Goal: Information Seeking & Learning: Learn about a topic

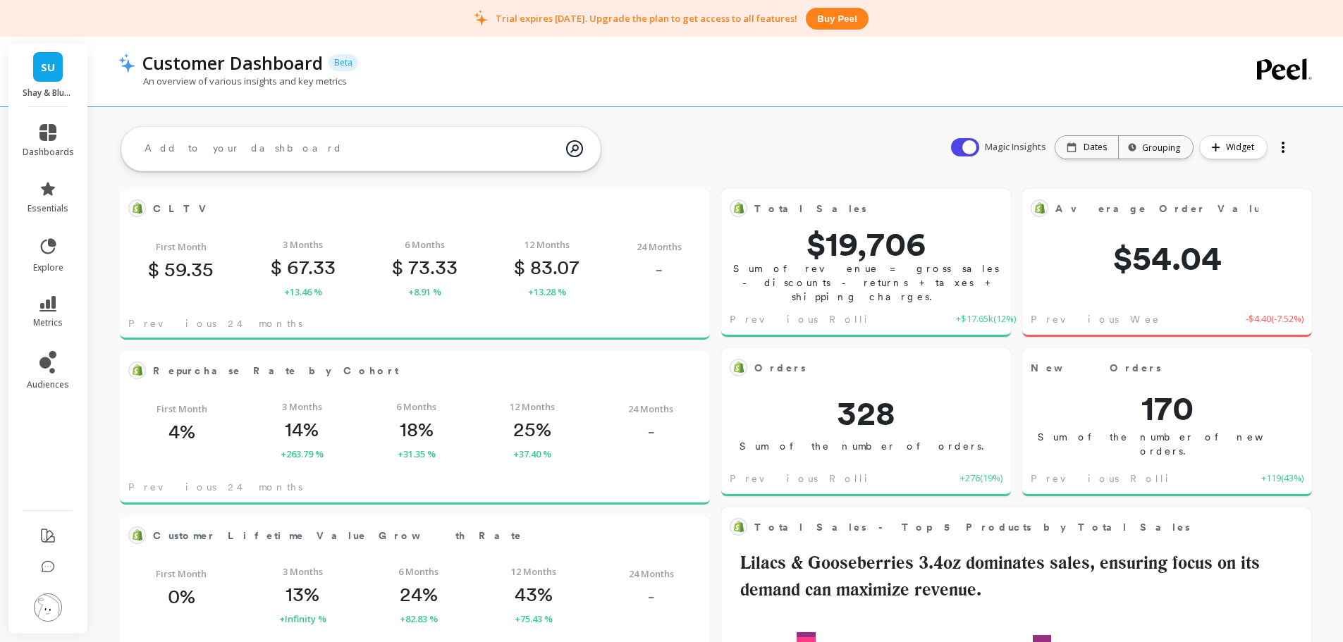
click at [48, 612] on img at bounding box center [48, 608] width 28 height 28
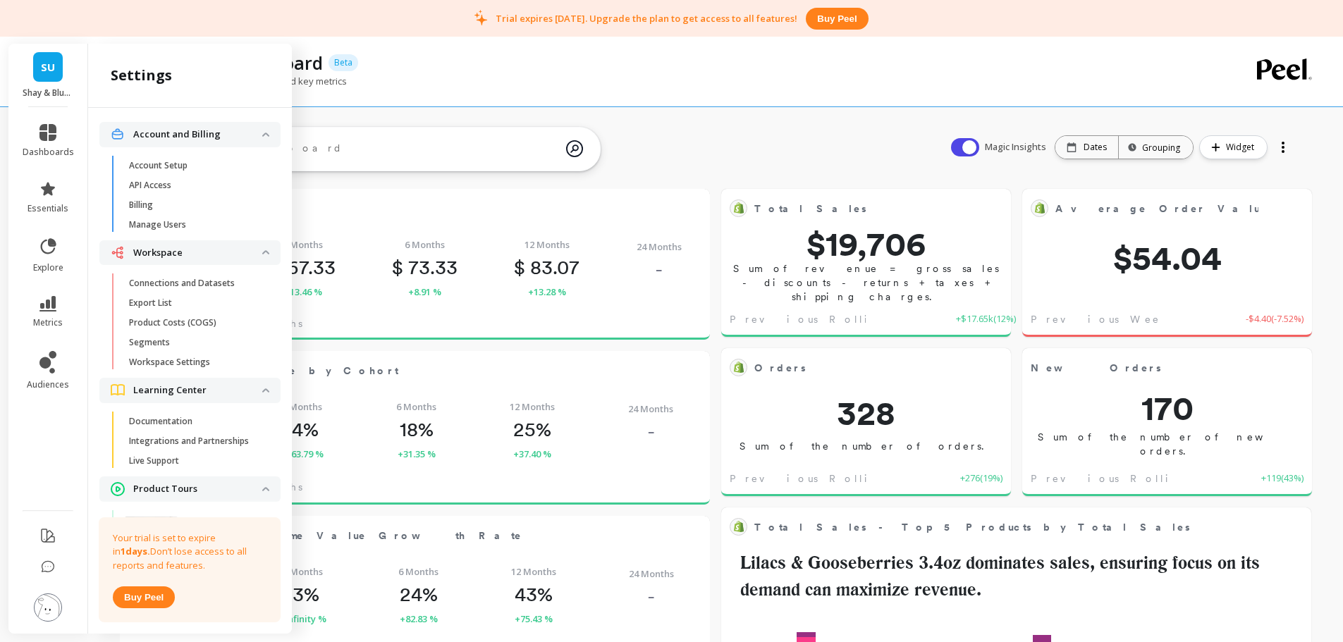
click at [183, 279] on p "Connections and Datasets" at bounding box center [182, 283] width 106 height 11
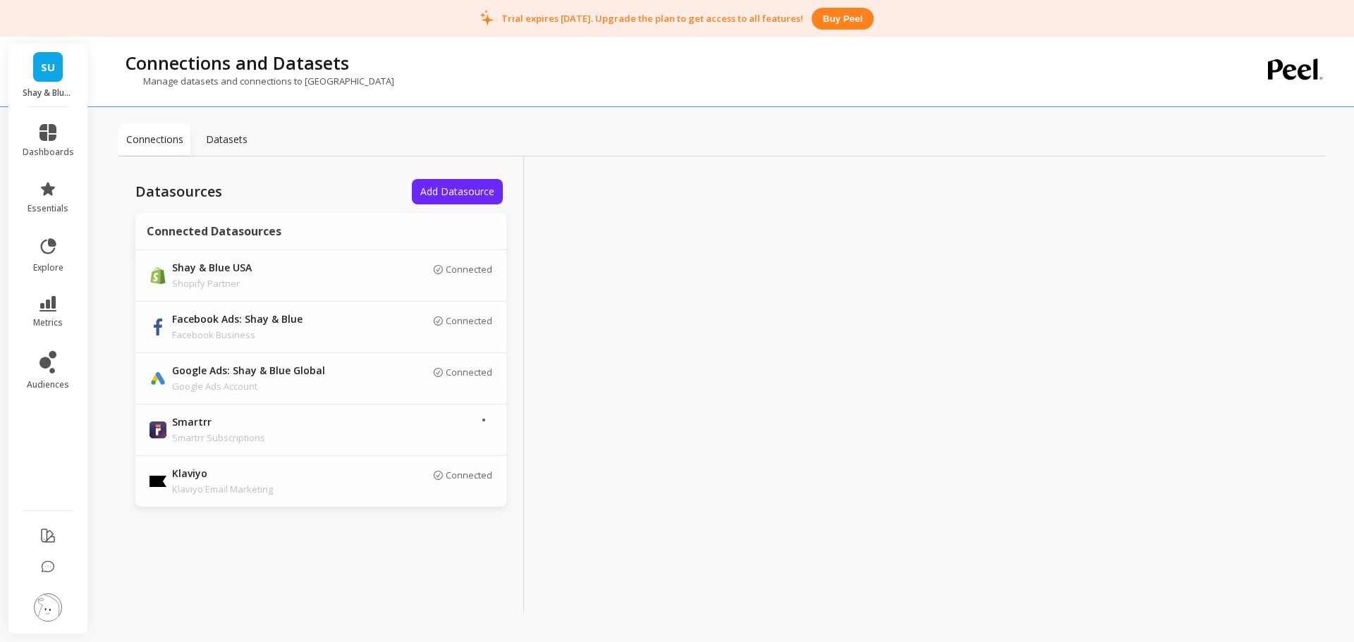
click at [716, 236] on div at bounding box center [726, 385] width 405 height 456
click at [63, 604] on li at bounding box center [48, 609] width 80 height 50
click at [51, 609] on img at bounding box center [48, 608] width 28 height 28
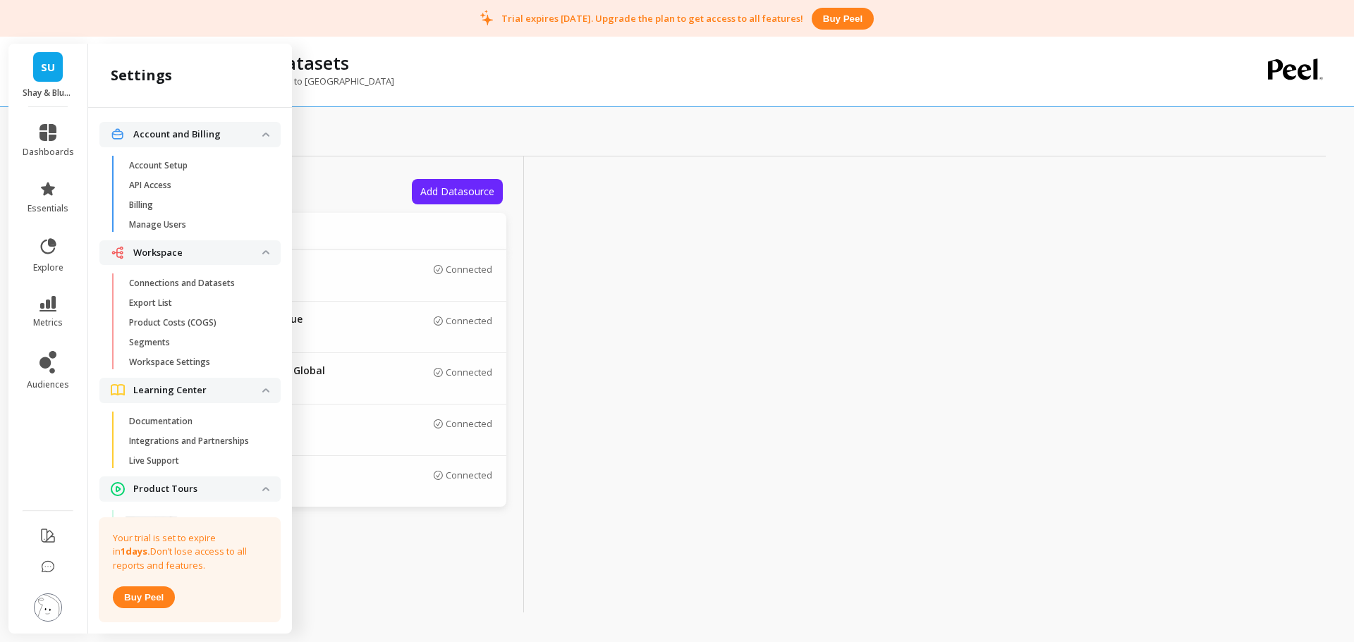
click at [172, 207] on span "Billing" at bounding box center [196, 205] width 135 height 11
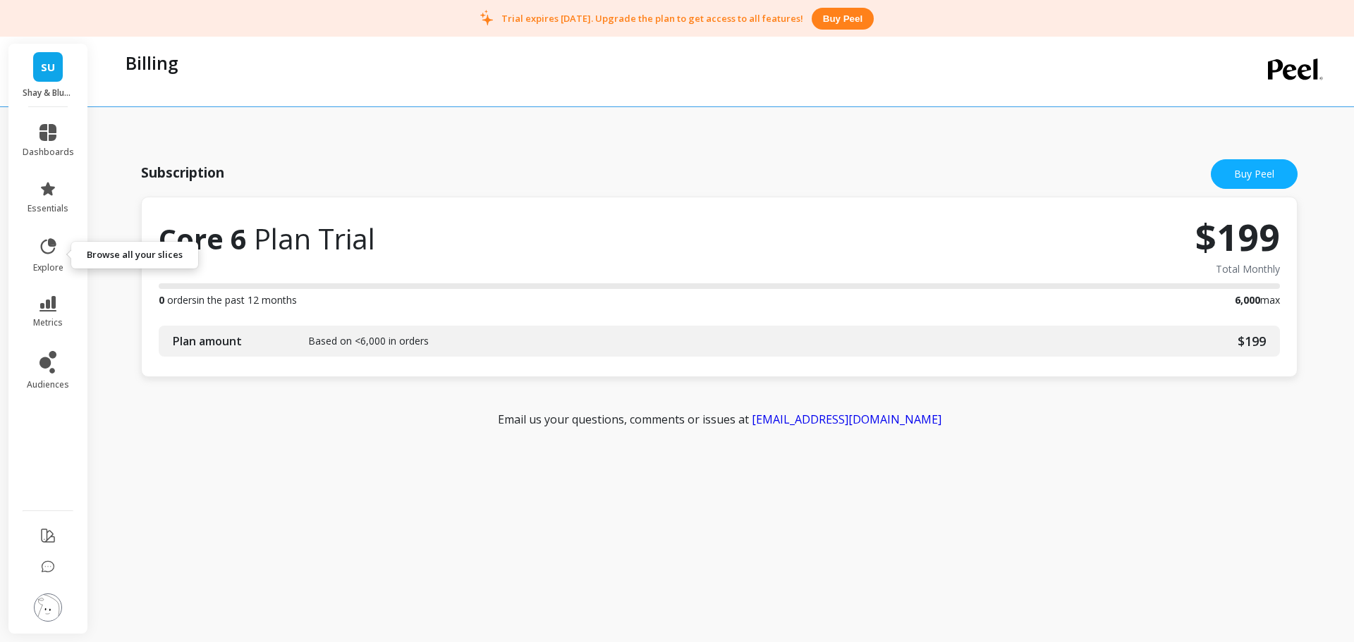
click at [49, 252] on icon at bounding box center [49, 246] width 16 height 16
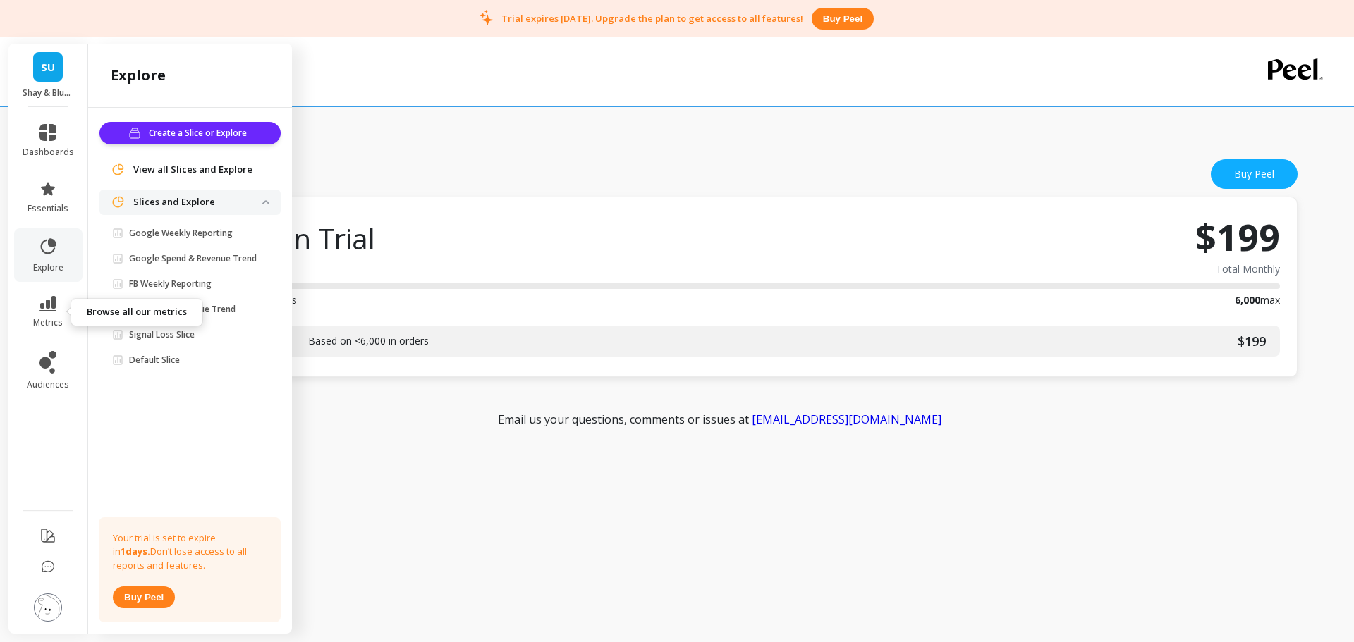
click at [37, 310] on link "metrics" at bounding box center [48, 312] width 51 height 32
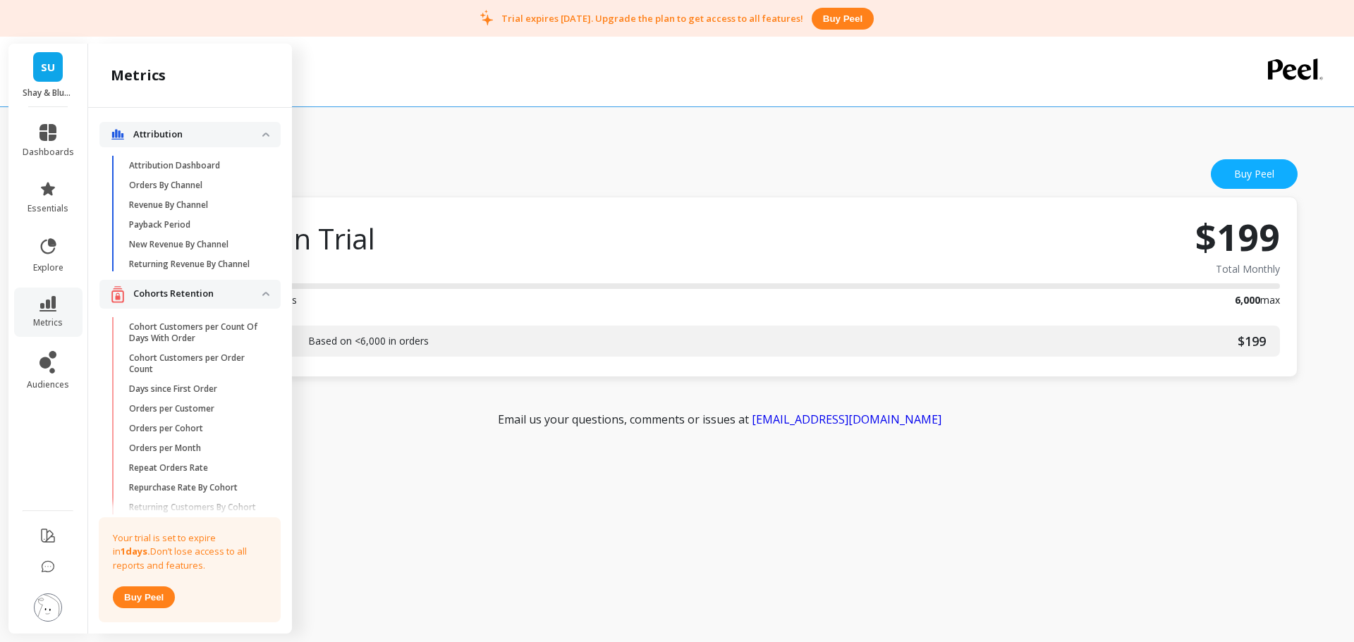
scroll to position [446, 0]
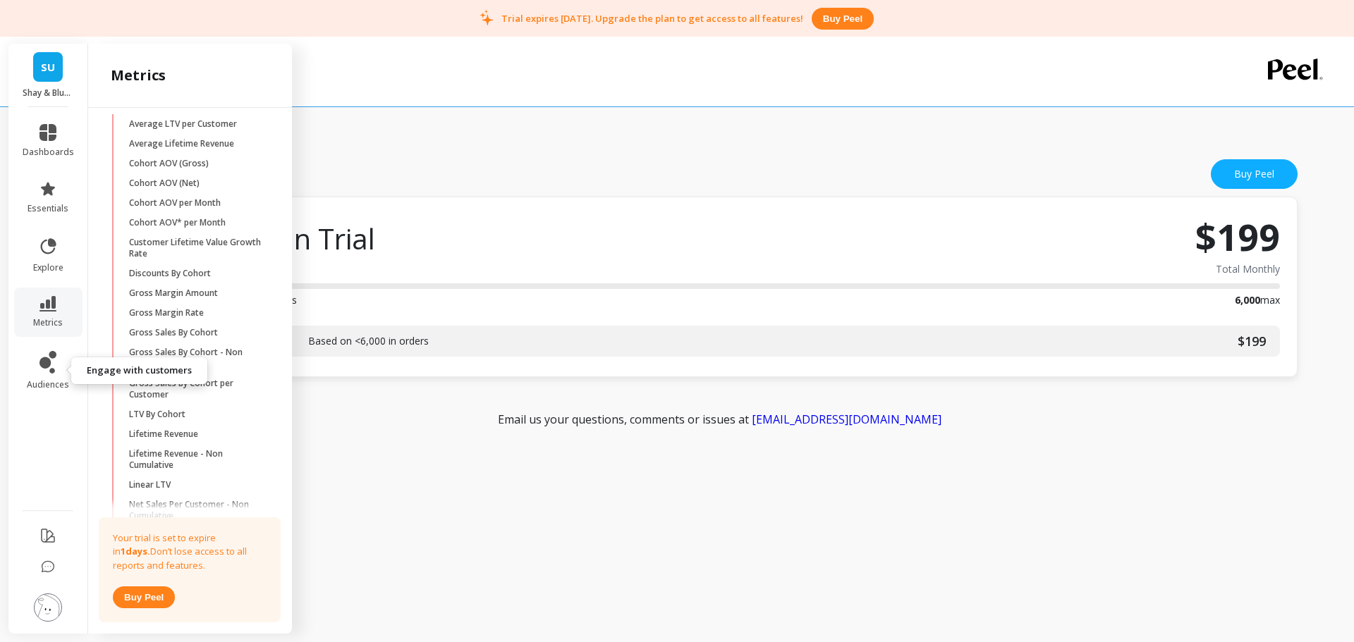
click at [50, 378] on link "audiences" at bounding box center [48, 370] width 51 height 39
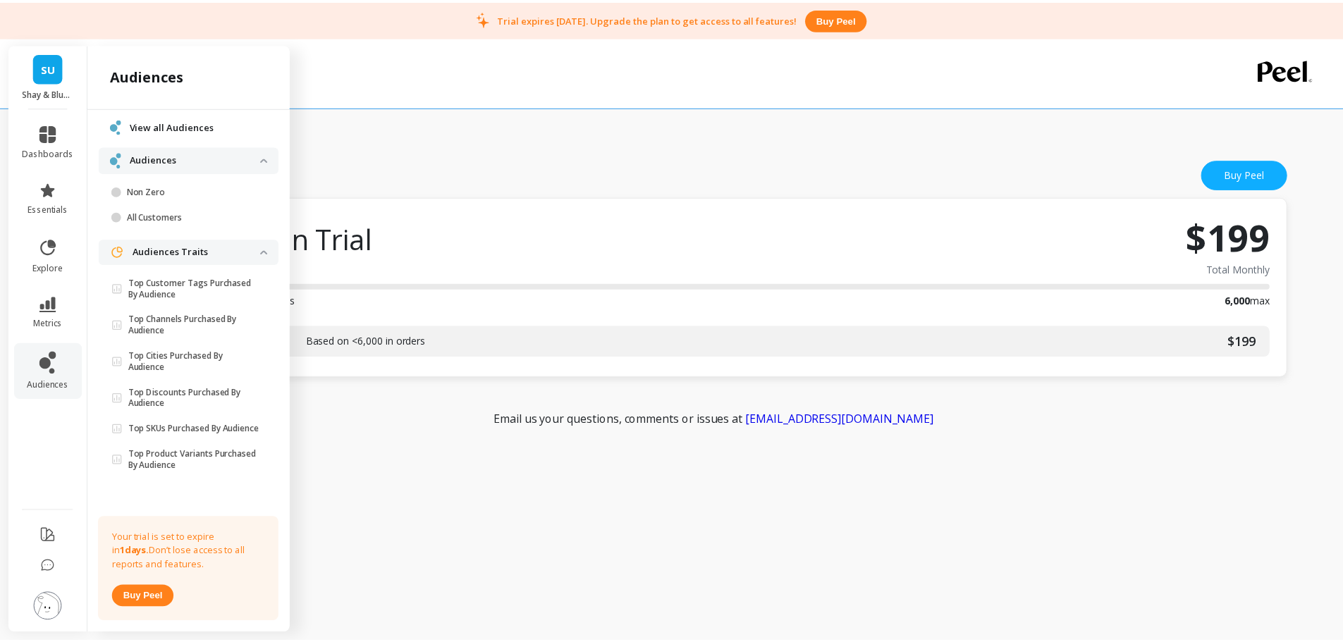
scroll to position [0, 0]
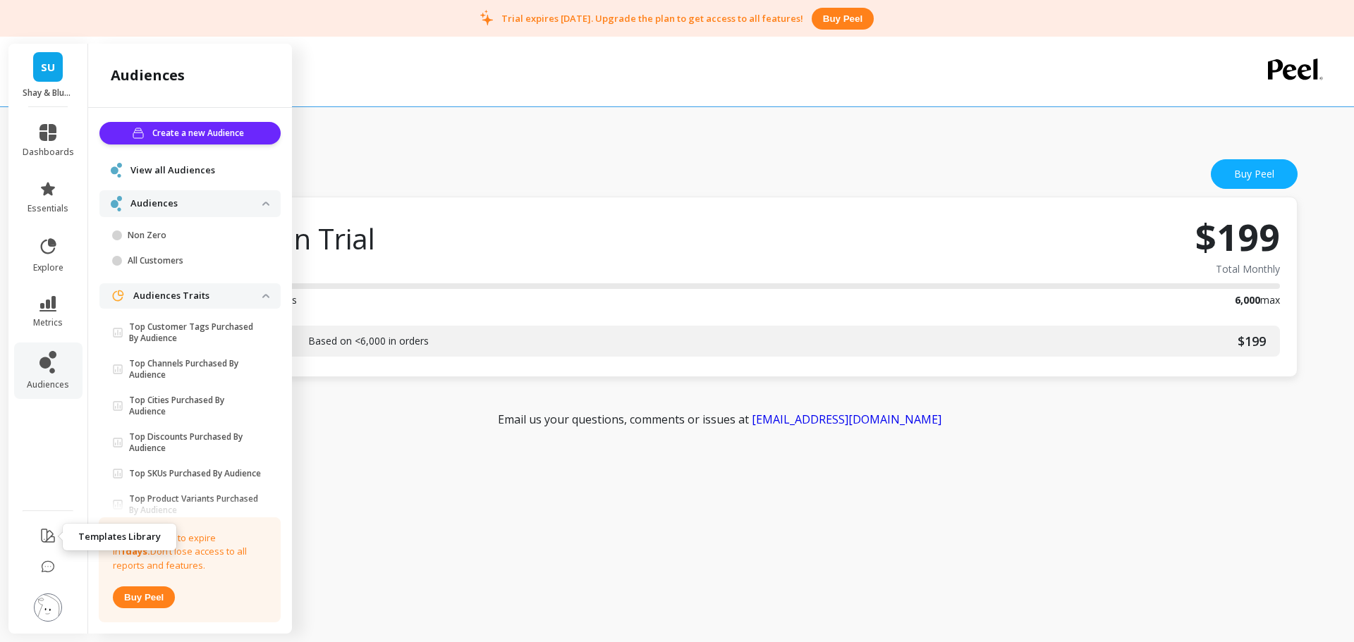
click at [56, 522] on button at bounding box center [47, 536] width 17 height 33
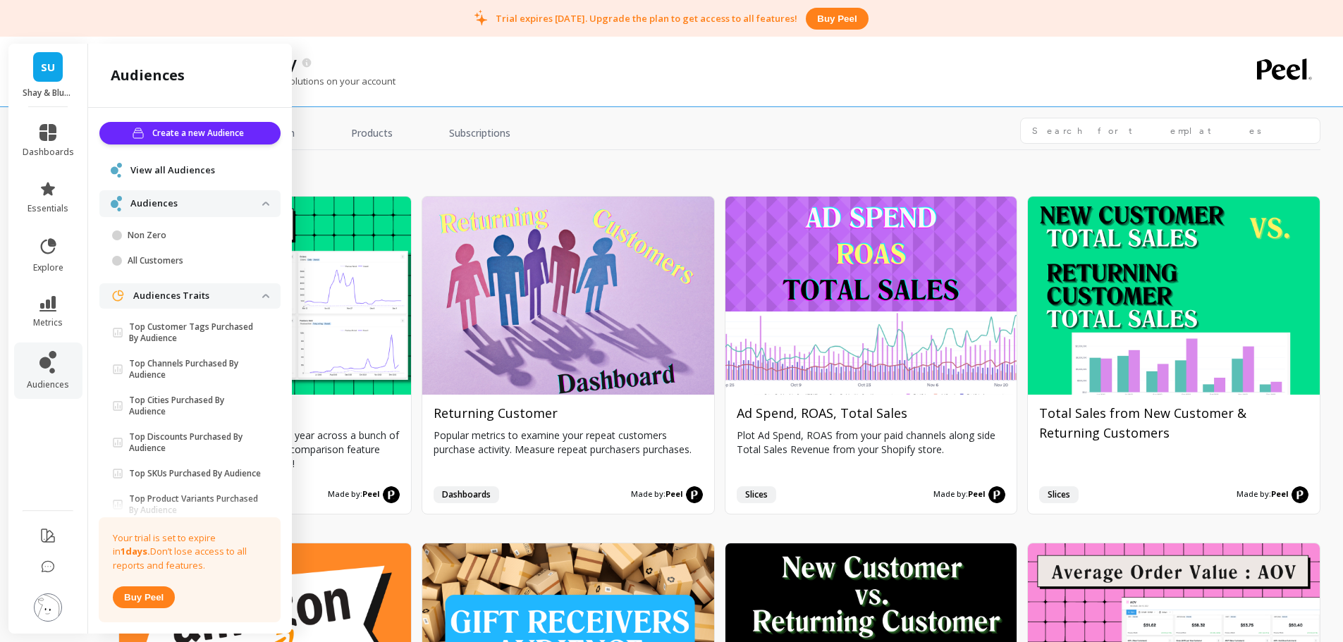
click at [759, 125] on div "All Templates Growth Products Subscriptions" at bounding box center [719, 134] width 1202 height 32
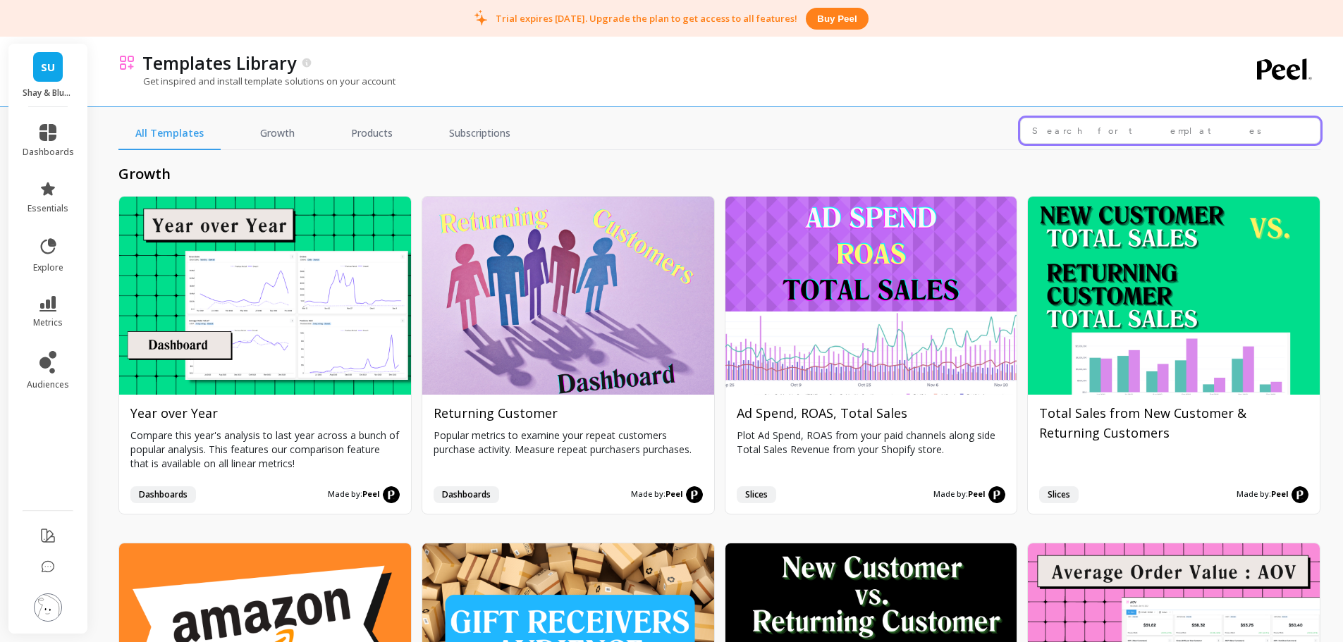
click at [1166, 132] on input "text" at bounding box center [1170, 131] width 300 height 26
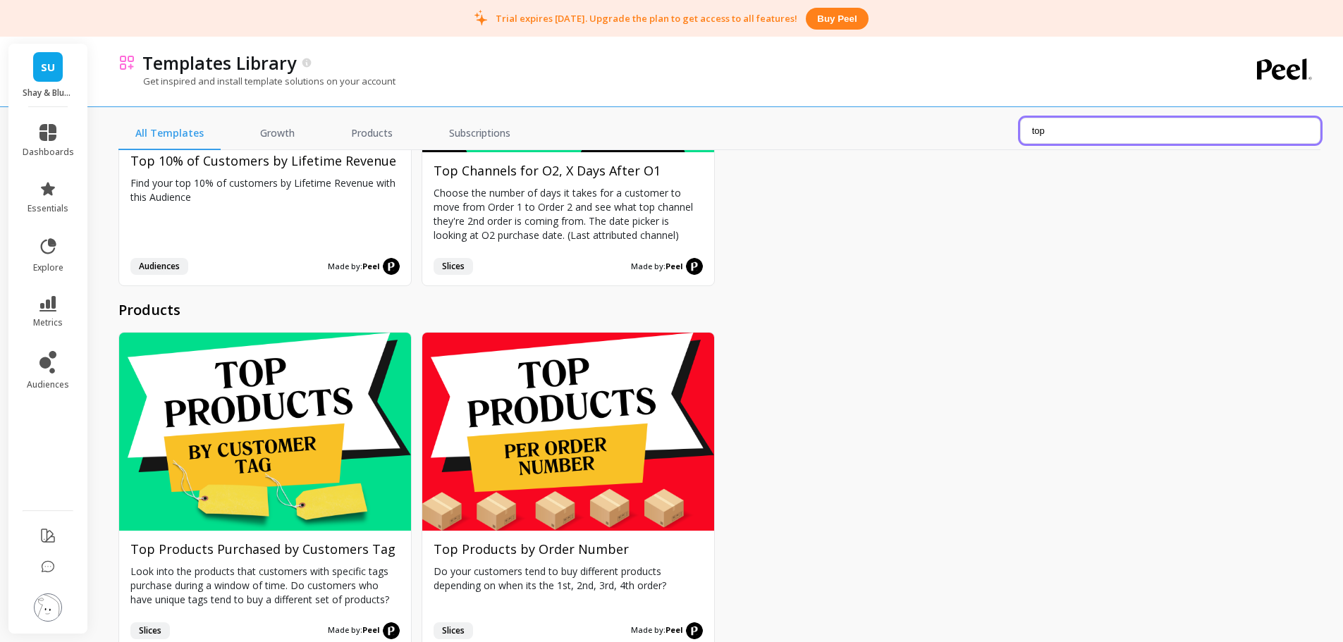
scroll to position [282, 0]
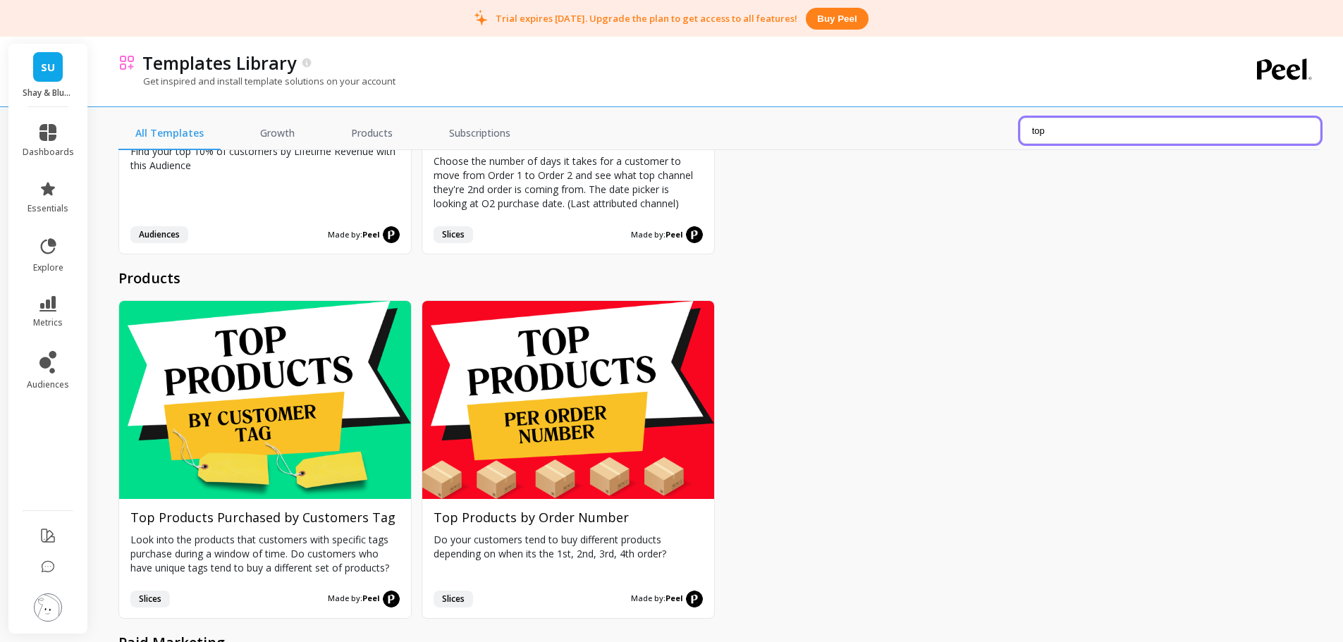
type input "top"
click at [549, 456] on button "Install" at bounding box center [568, 460] width 97 height 30
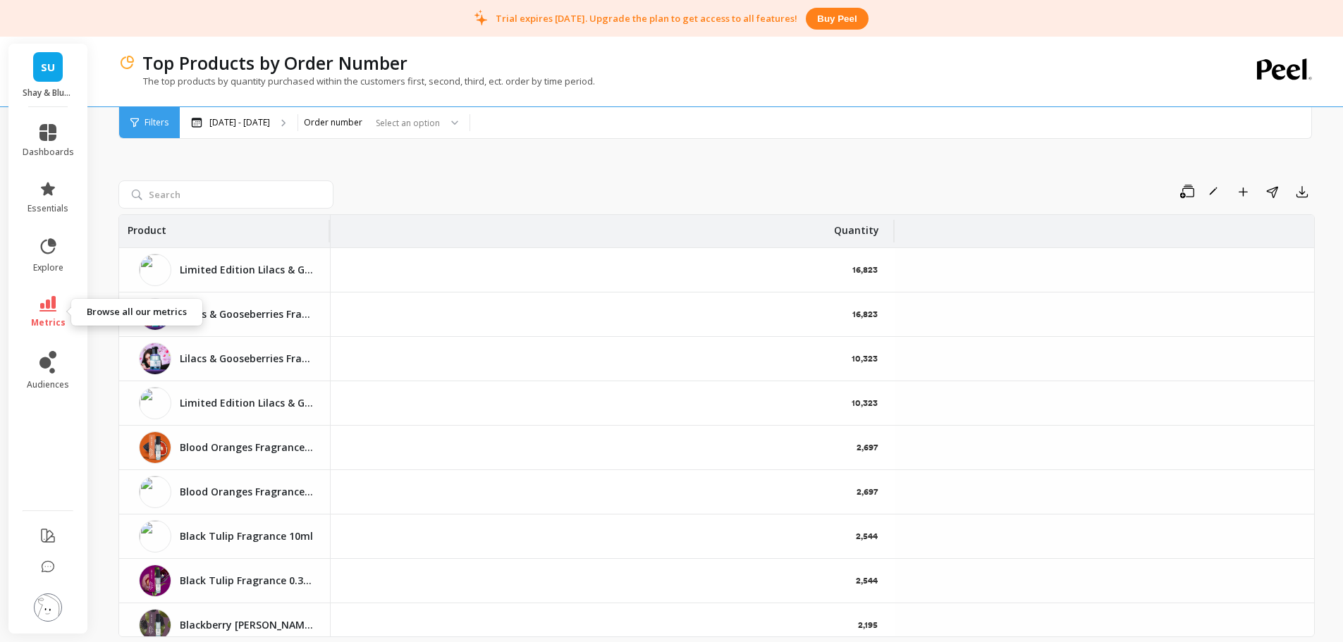
click at [50, 298] on icon at bounding box center [47, 304] width 17 height 16
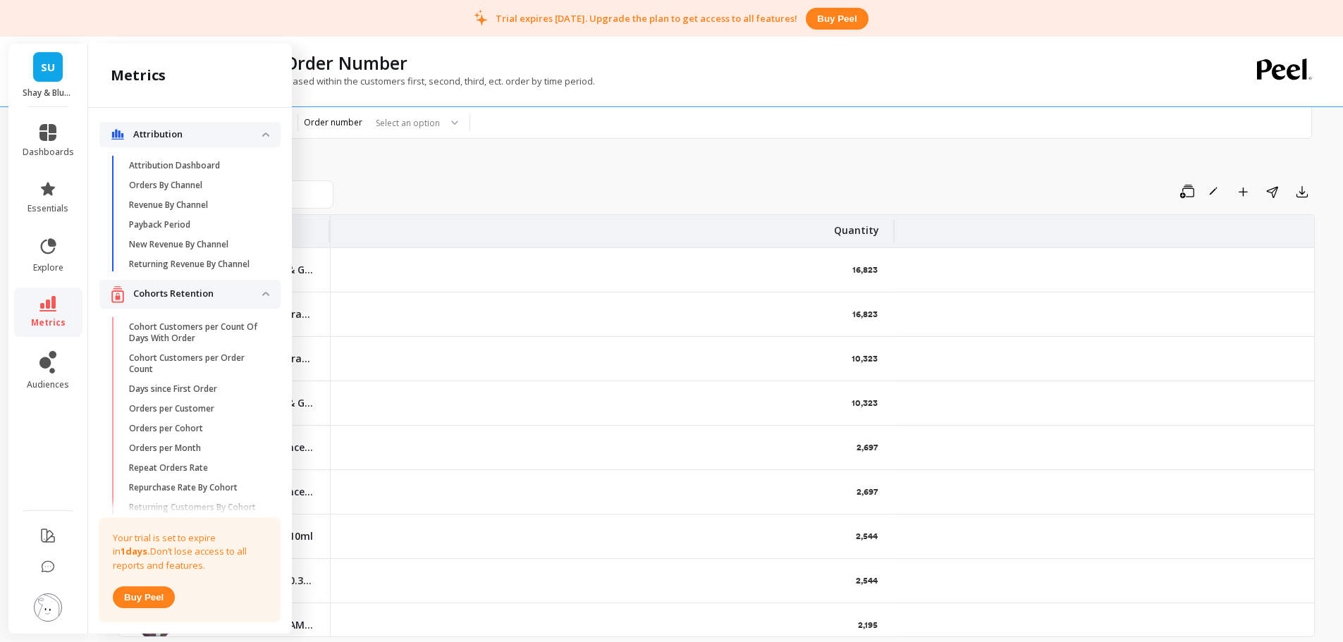
scroll to position [446, 0]
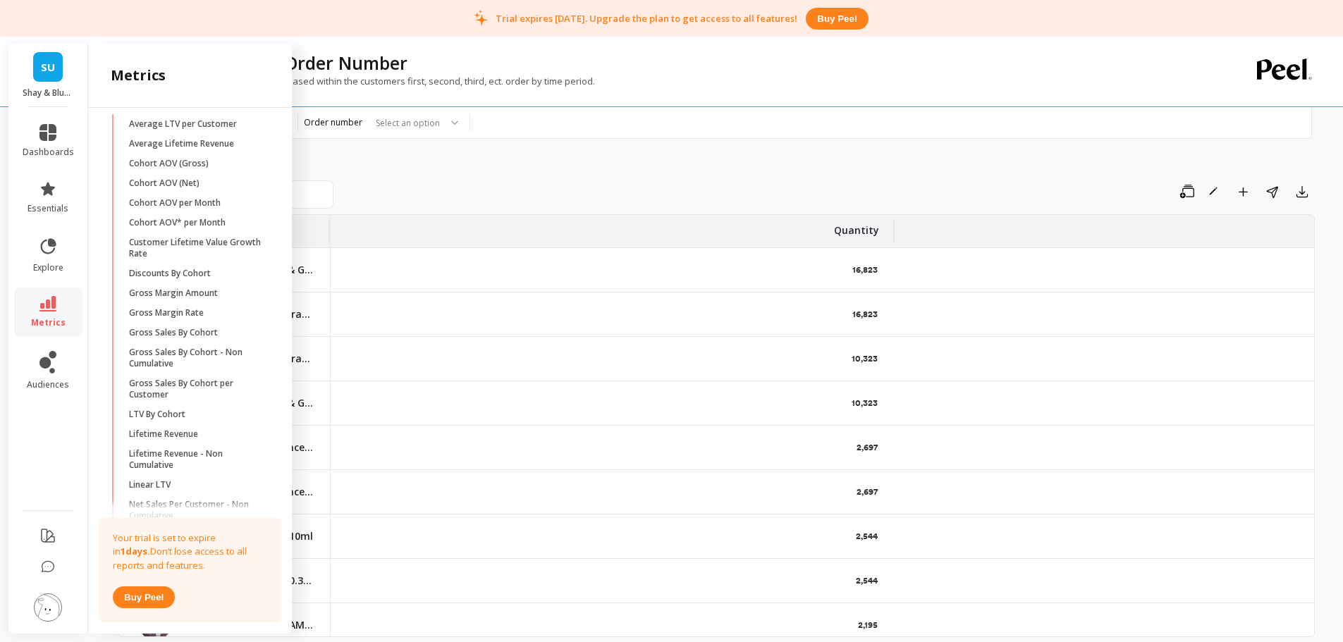
drag, startPoint x: 279, startPoint y: 176, endPoint x: 285, endPoint y: 193, distance: 17.2
click at [285, 193] on div "Attribution Attribution Dashboard Orders By Channel Revenue By Channel Payback …" at bounding box center [190, 368] width 204 height 520
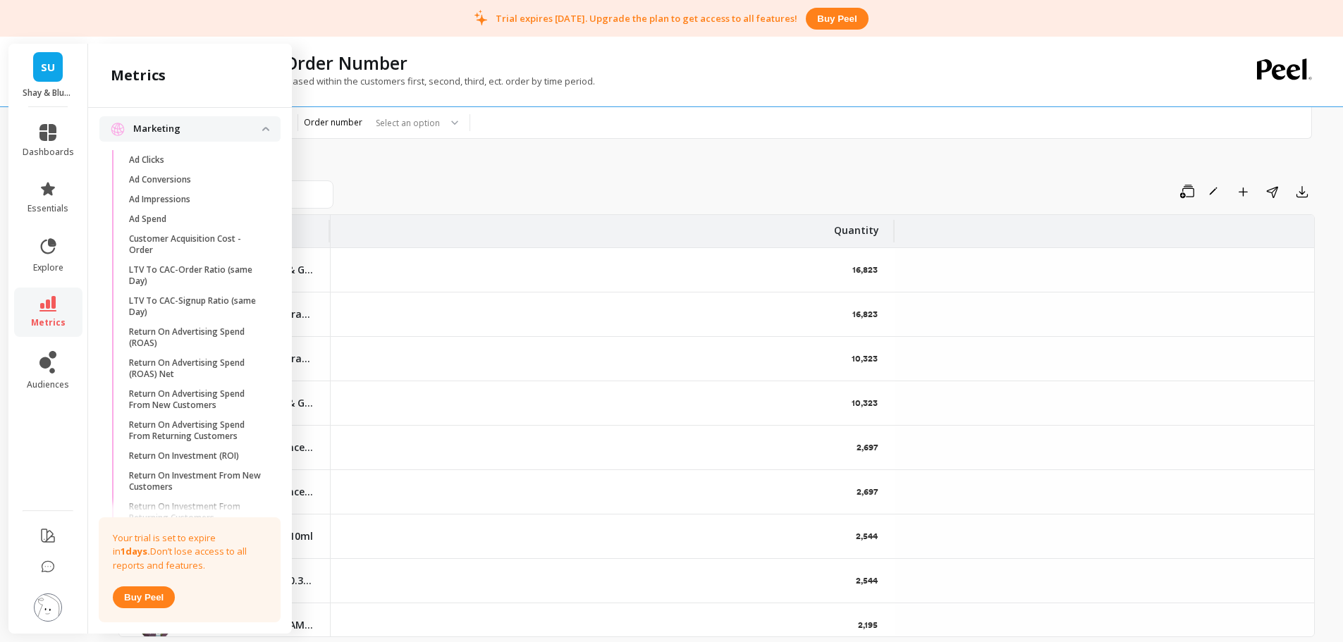
scroll to position [1853, 0]
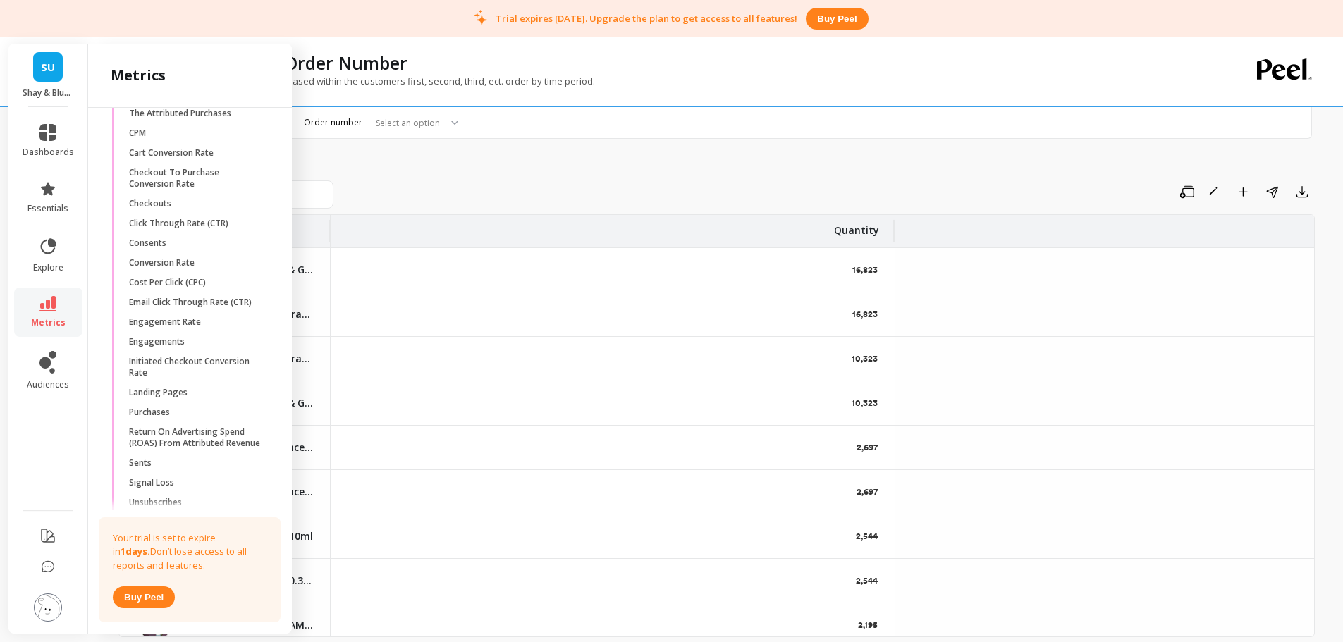
click at [71, 426] on ul "dashboards essentials explore metrics audiences" at bounding box center [48, 305] width 80 height 378
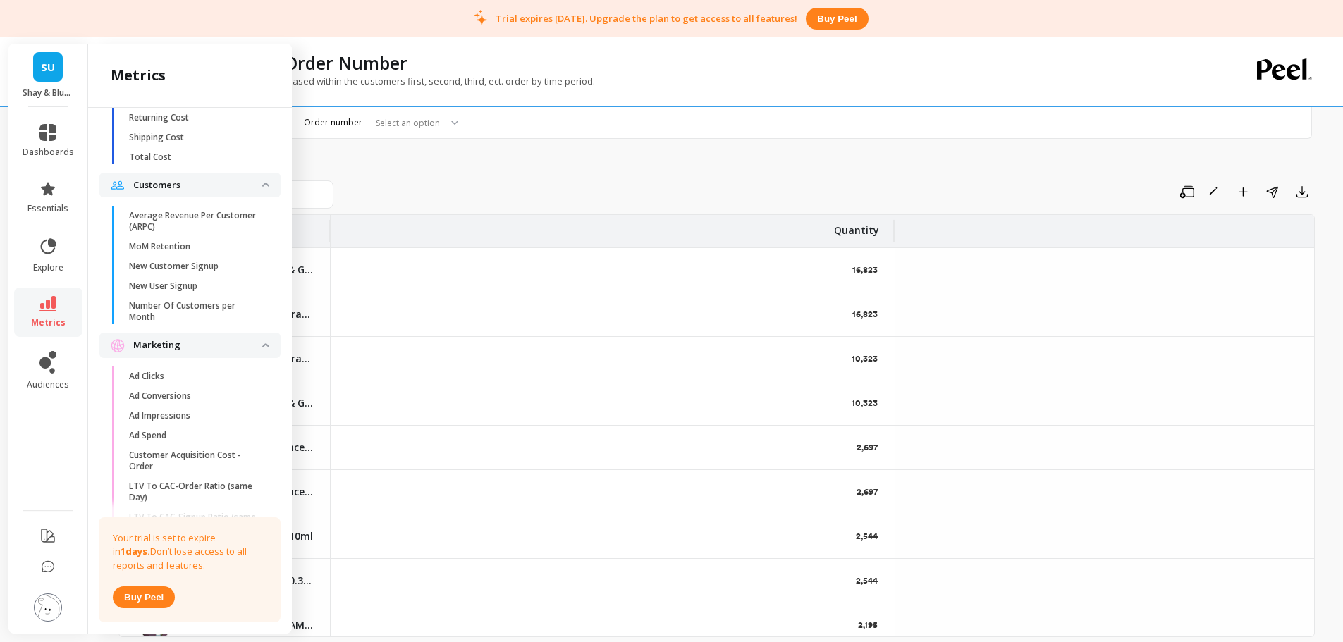
scroll to position [2685, 0]
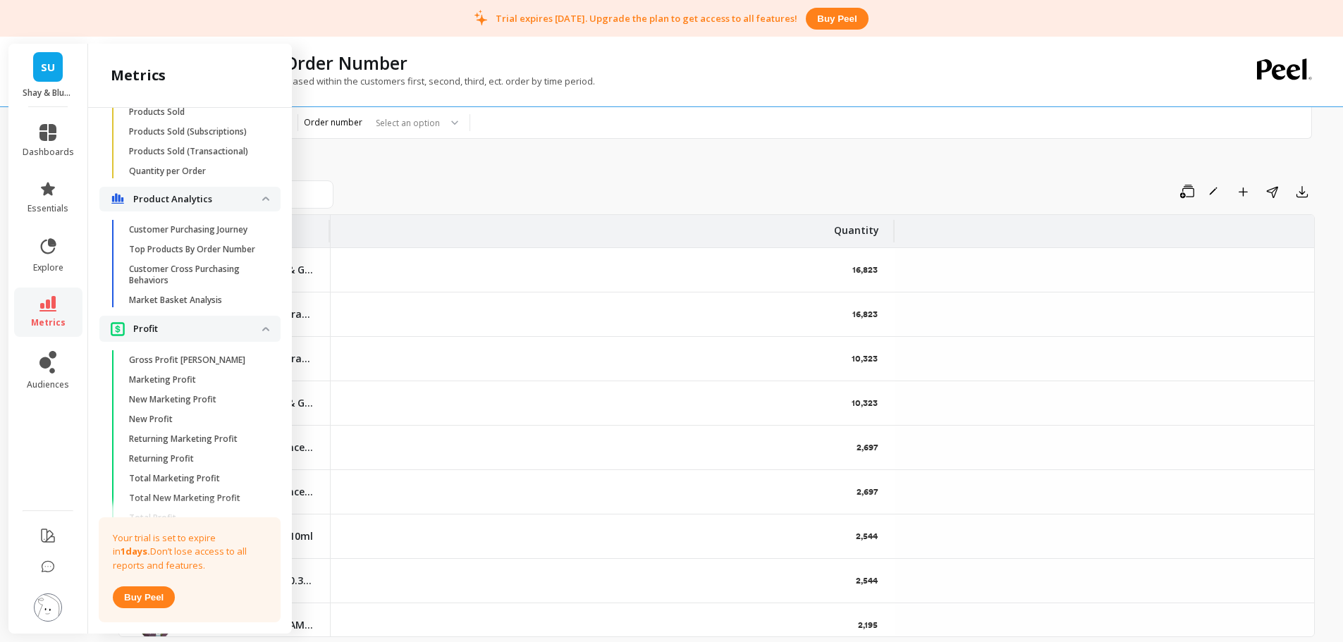
click at [195, 306] on p "Market Basket Analysis" at bounding box center [175, 300] width 93 height 11
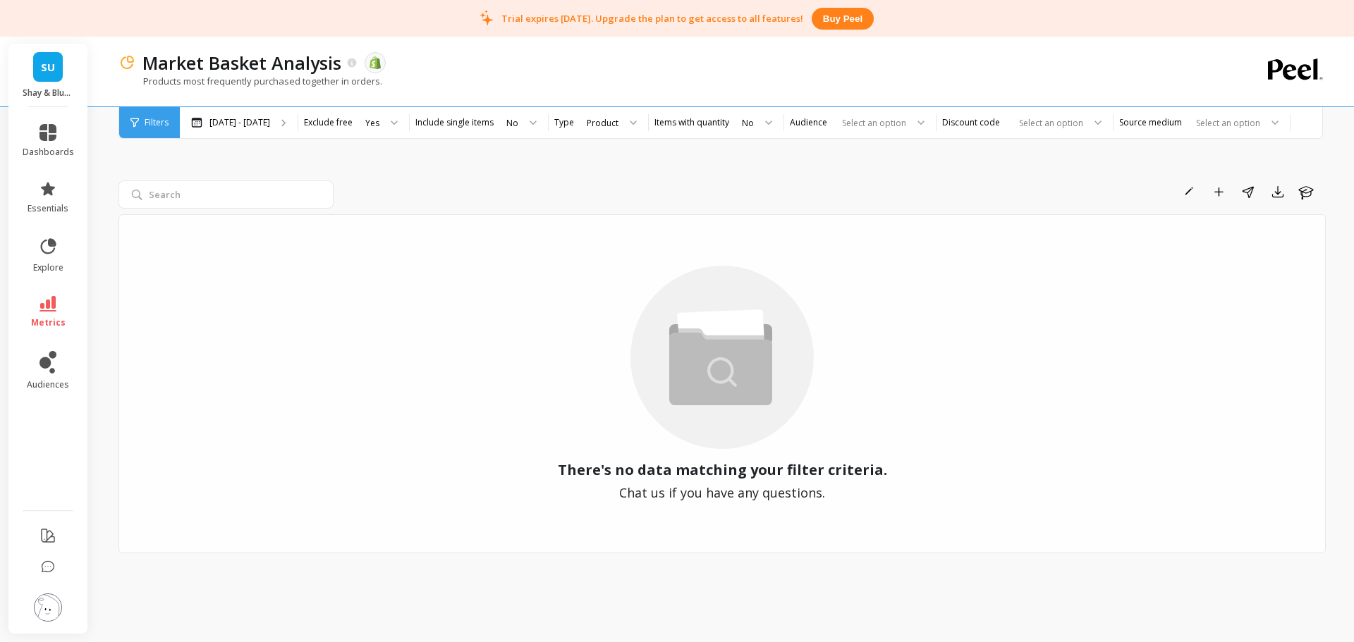
click at [727, 177] on div "Rename Add to Dashboard Share Export Learn There's no data matching your filter…" at bounding box center [721, 349] width 1207 height 551
click at [59, 67] on link "SU" at bounding box center [48, 67] width 30 height 30
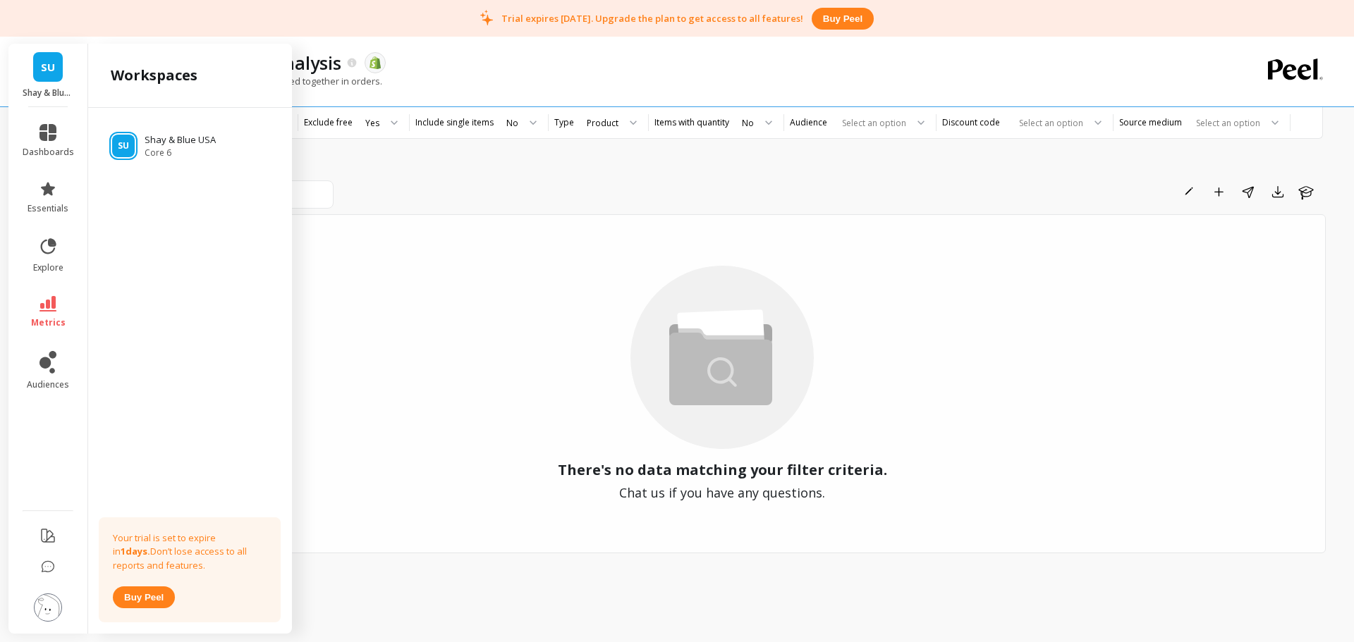
click at [182, 207] on div "SU Shay & Blue USA Core 6 Your trial is set to expire in 1 days. Don’t lose acc…" at bounding box center [190, 368] width 204 height 520
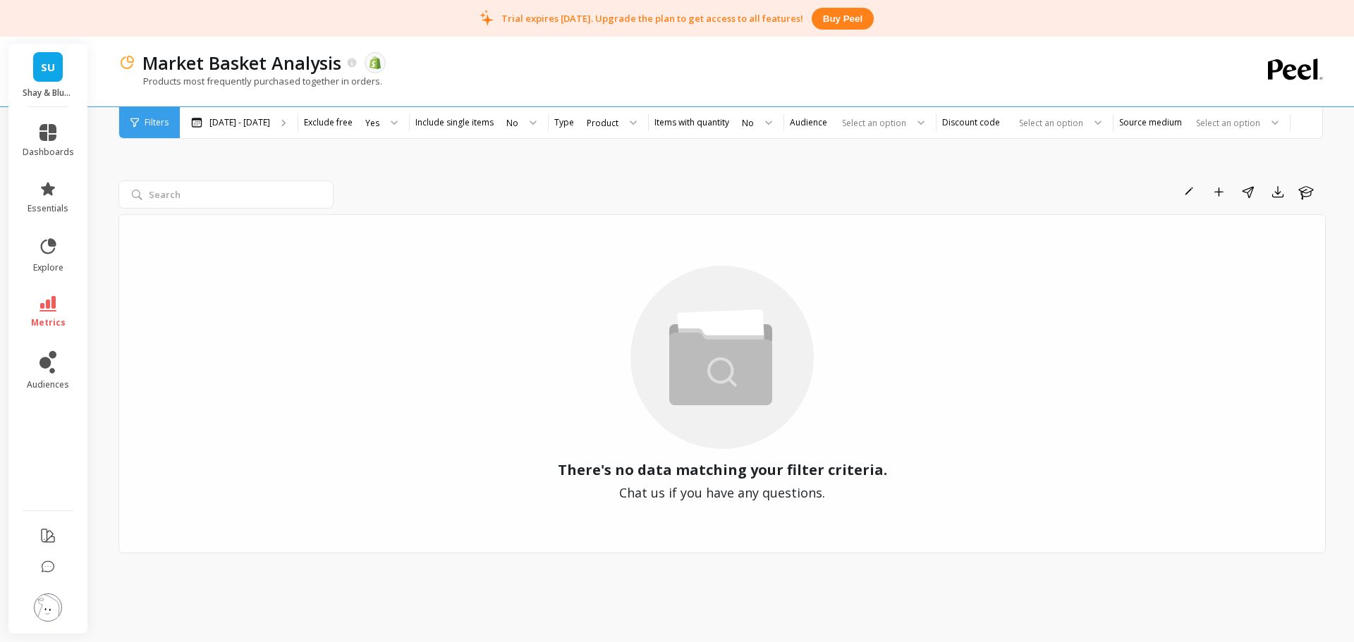
click at [498, 67] on div "Market Basket Analysis The data you are viewing comes from: Shopify" at bounding box center [672, 63] width 1075 height 24
click at [48, 139] on icon at bounding box center [47, 132] width 17 height 17
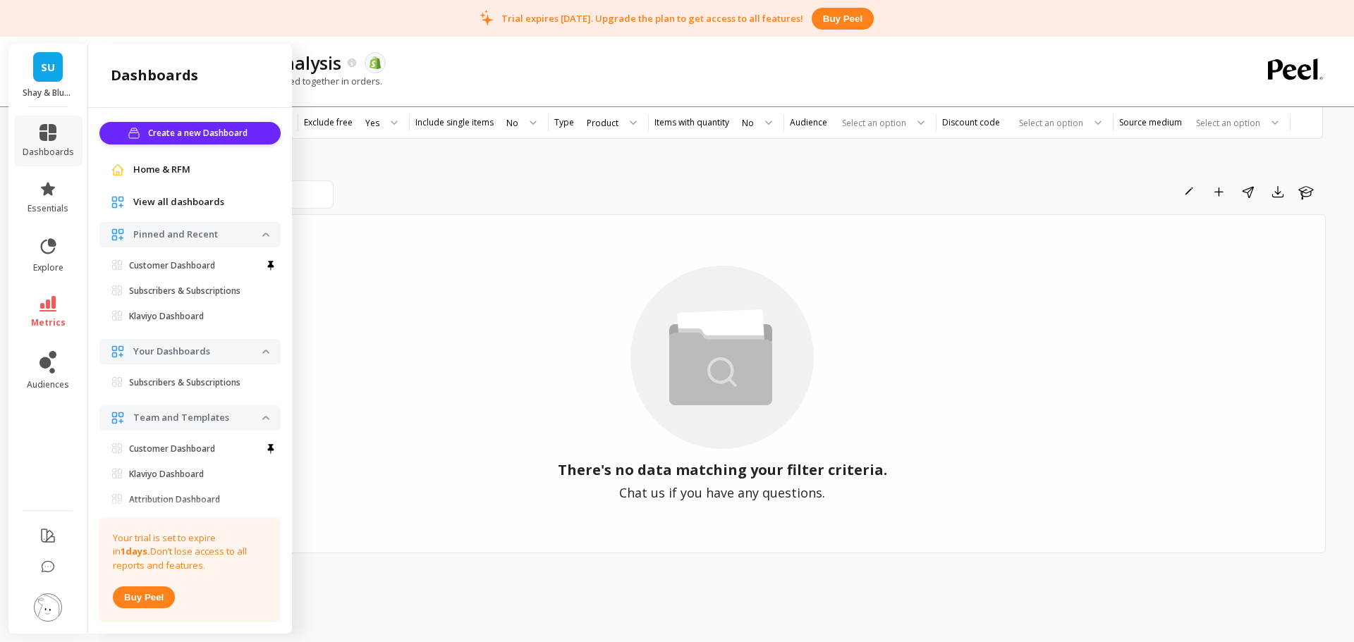
click at [456, 186] on div "Rename Add to Dashboard Share Export Learn" at bounding box center [832, 192] width 987 height 23
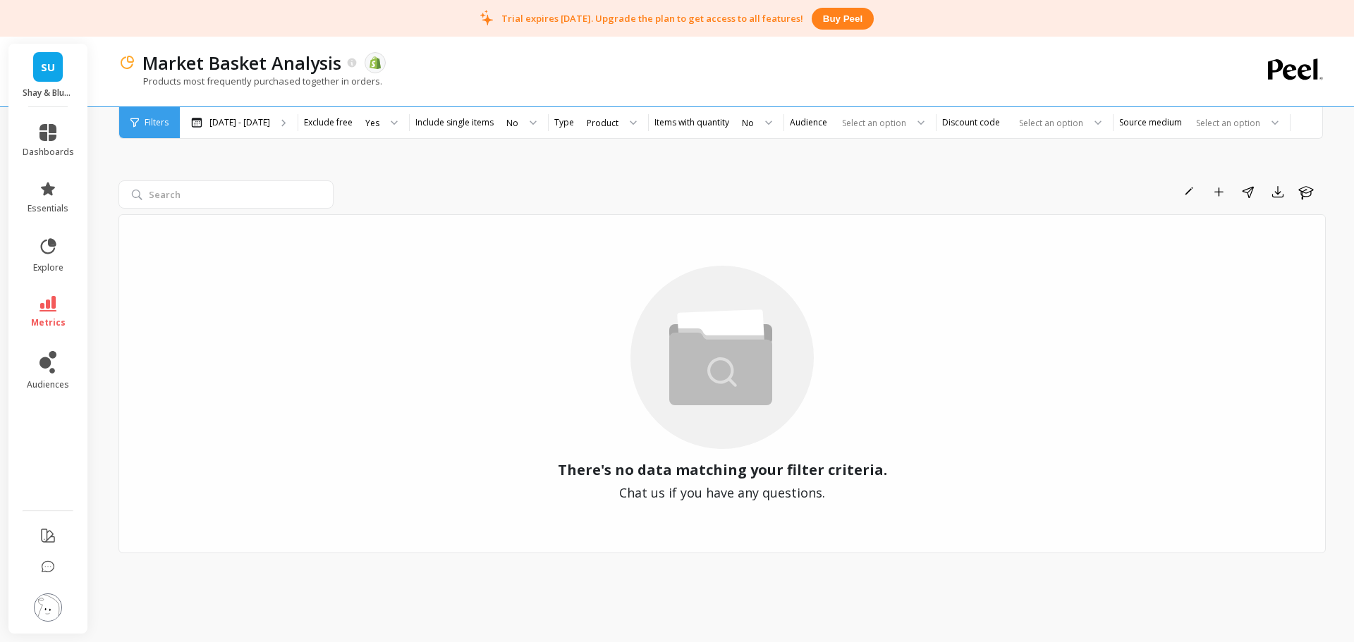
click at [50, 244] on icon at bounding box center [52, 243] width 6 height 6
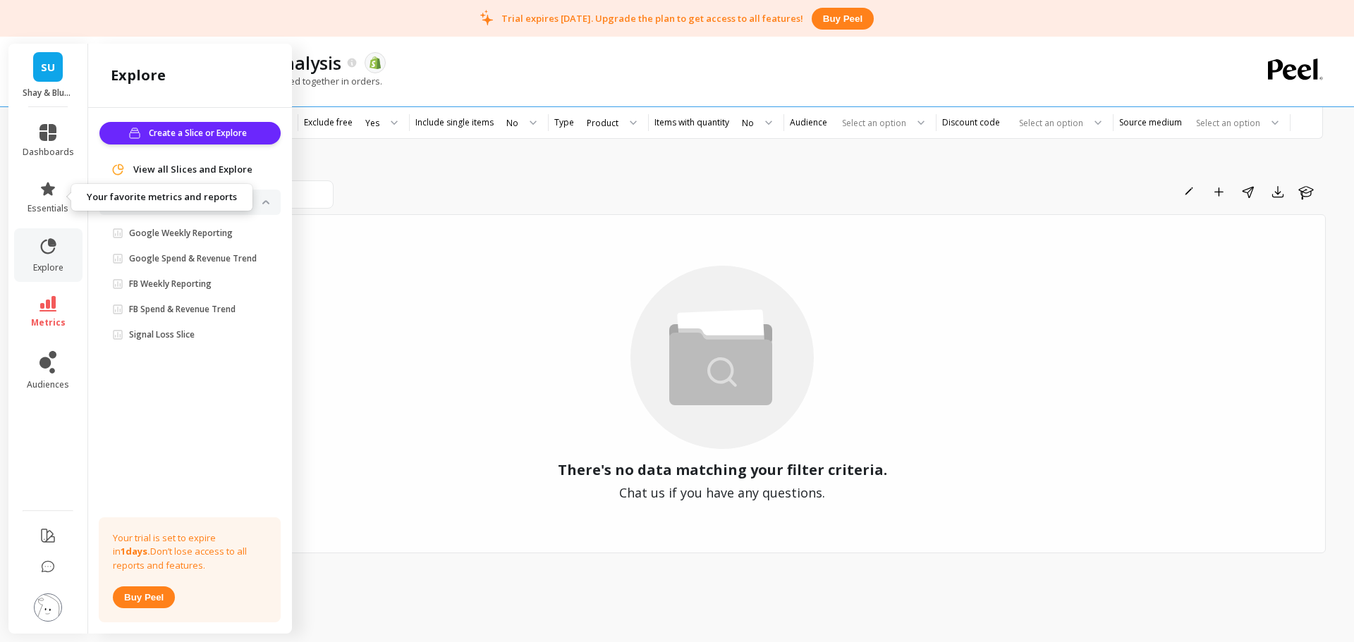
click at [44, 183] on icon at bounding box center [47, 189] width 17 height 17
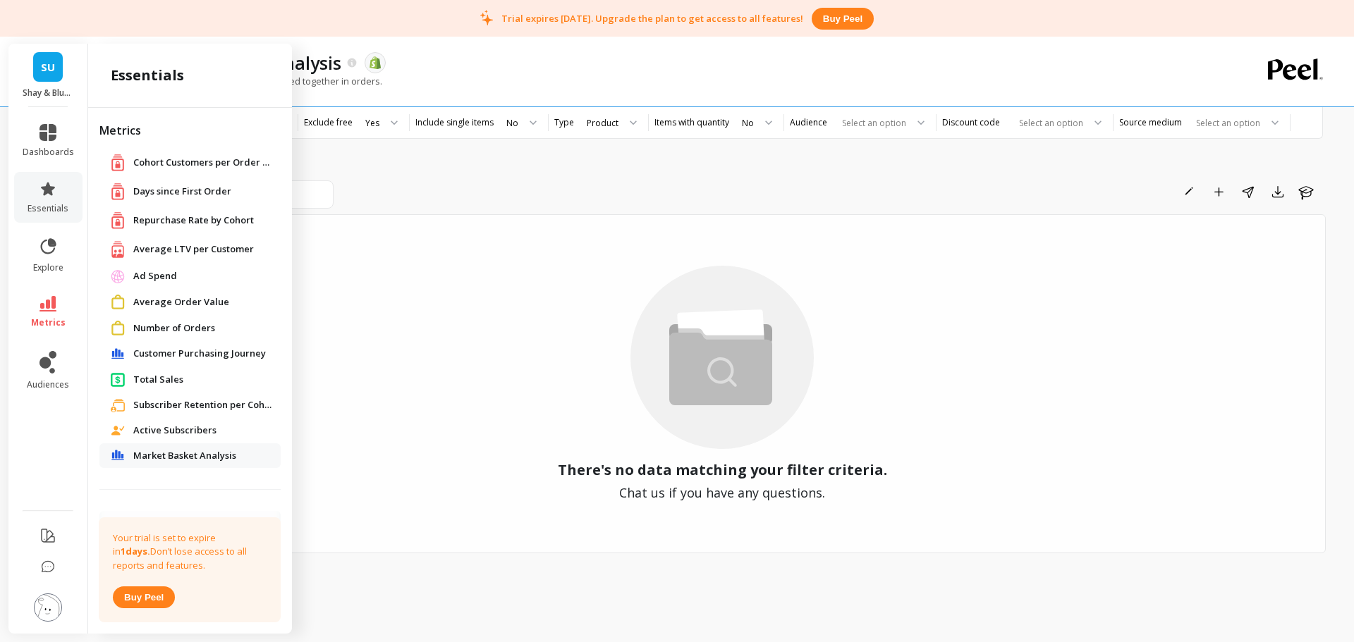
click at [171, 327] on span "Number of Orders" at bounding box center [174, 329] width 82 height 14
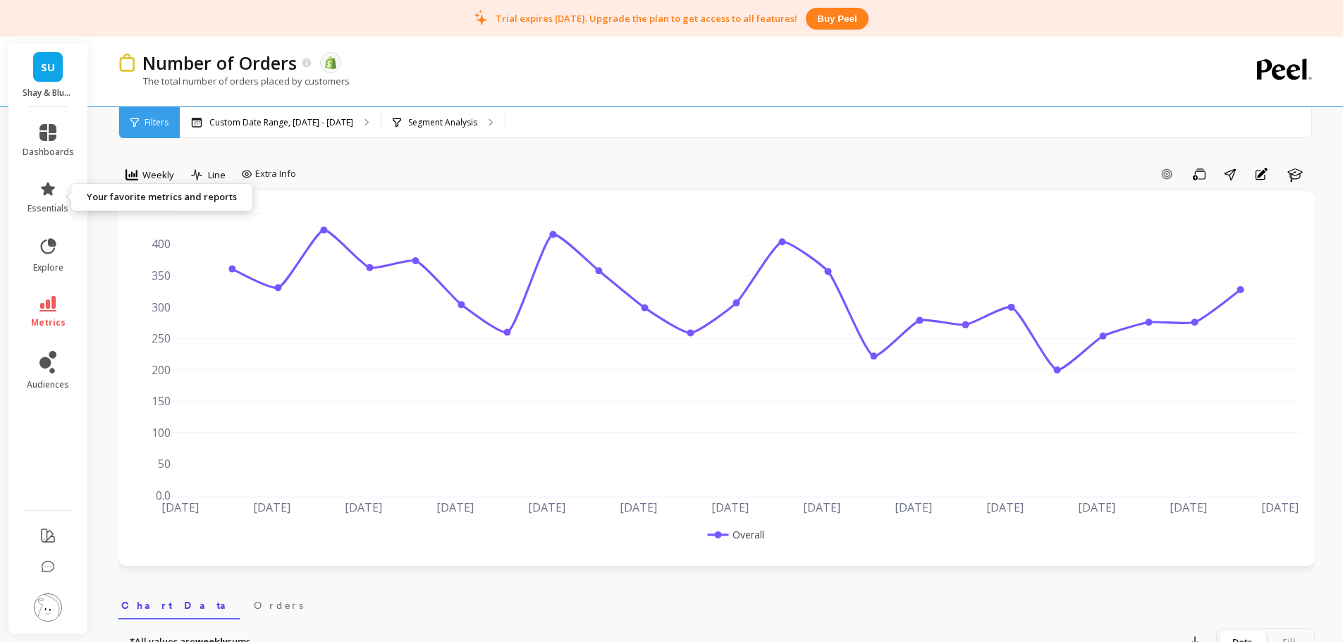
click at [56, 195] on icon at bounding box center [47, 189] width 17 height 17
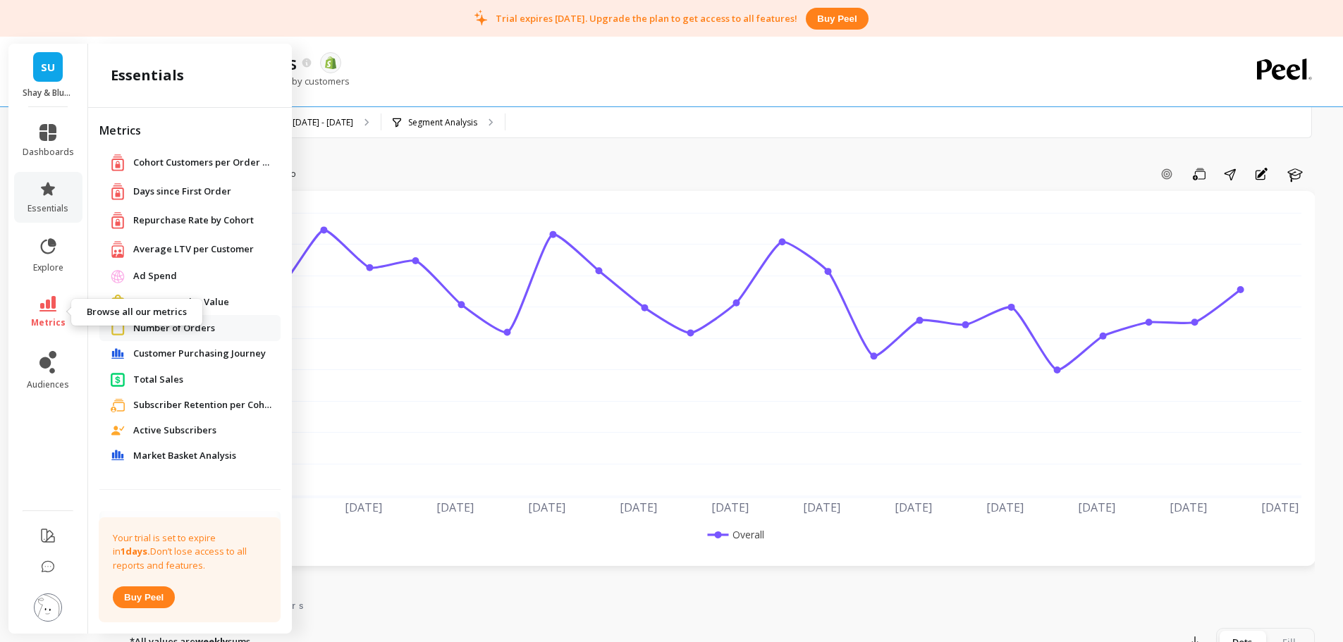
click at [49, 306] on icon at bounding box center [47, 304] width 17 height 16
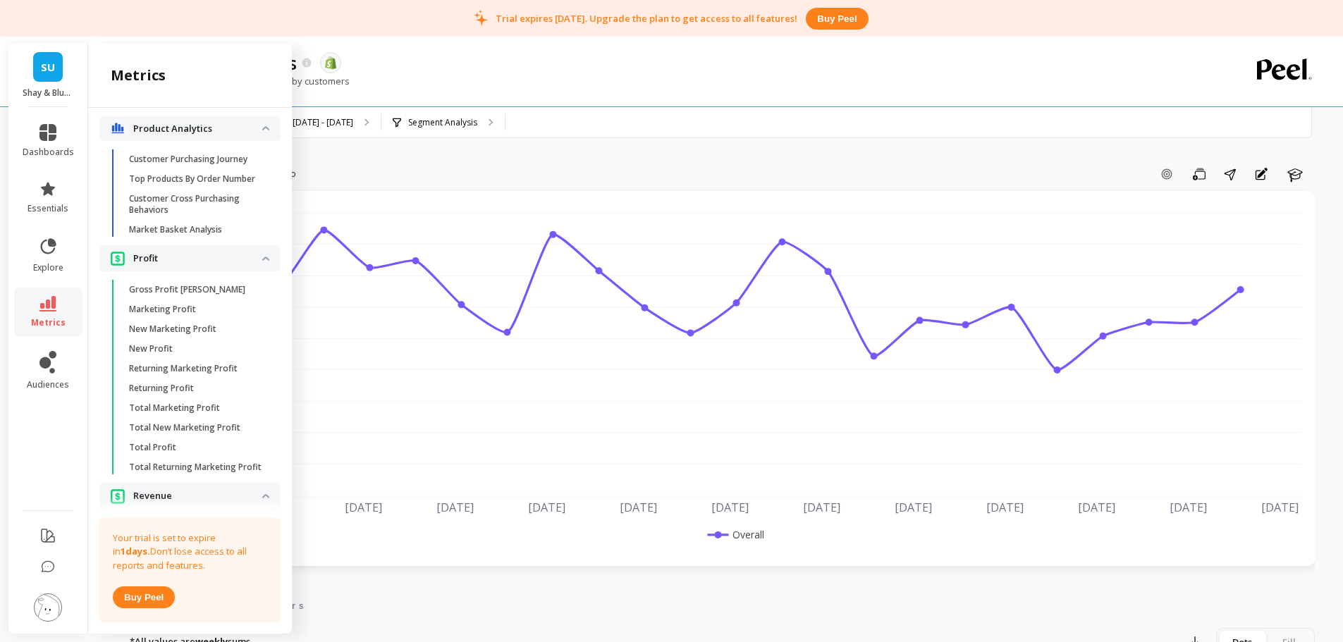
scroll to position [3015, 0]
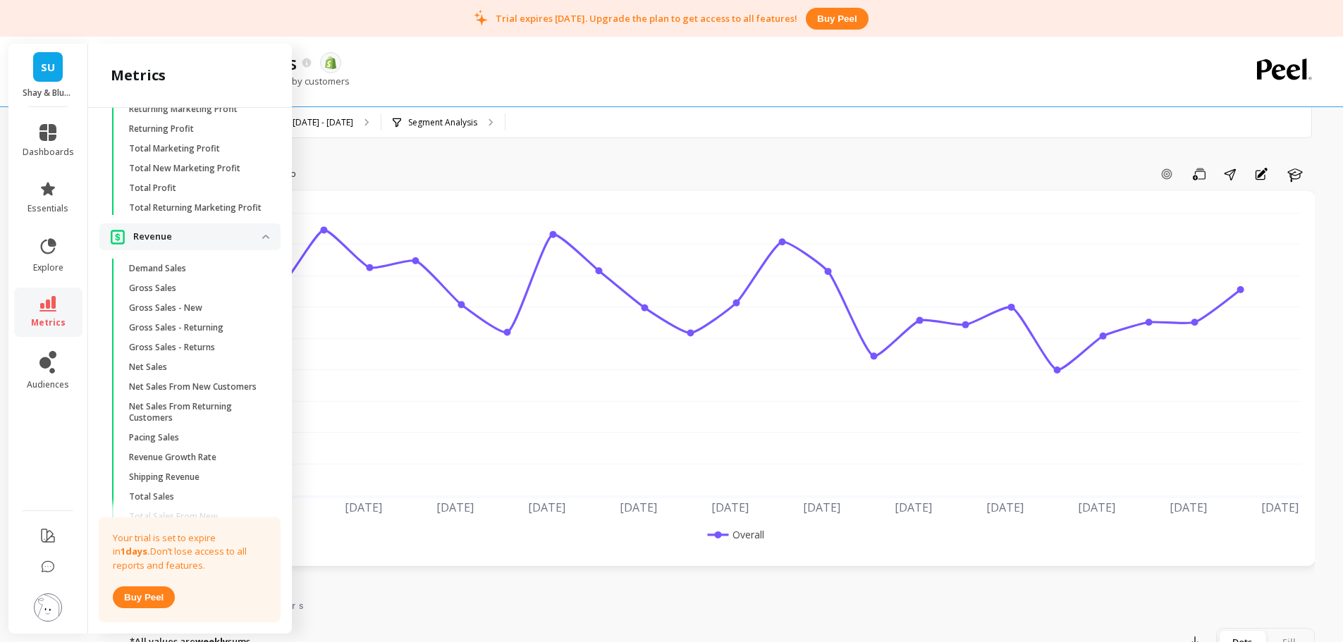
click at [508, 167] on div "Add Goal Save Share Annotations Learn" at bounding box center [808, 174] width 1013 height 23
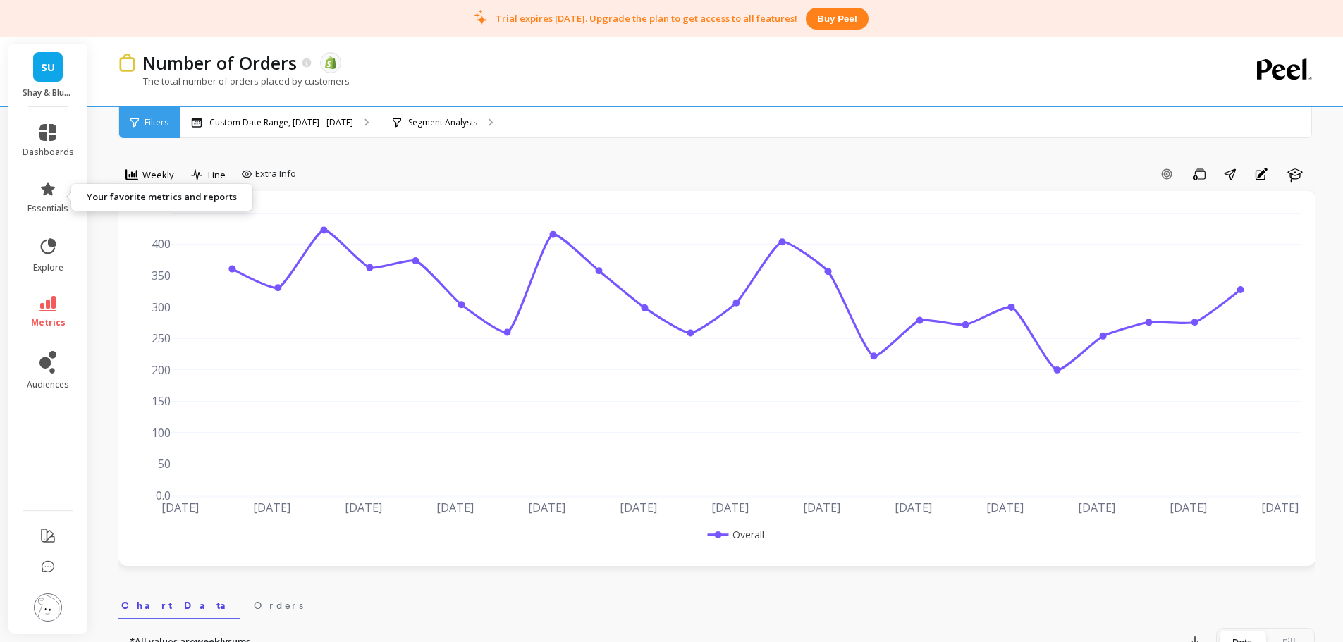
click at [56, 204] on span "essentials" at bounding box center [48, 208] width 41 height 11
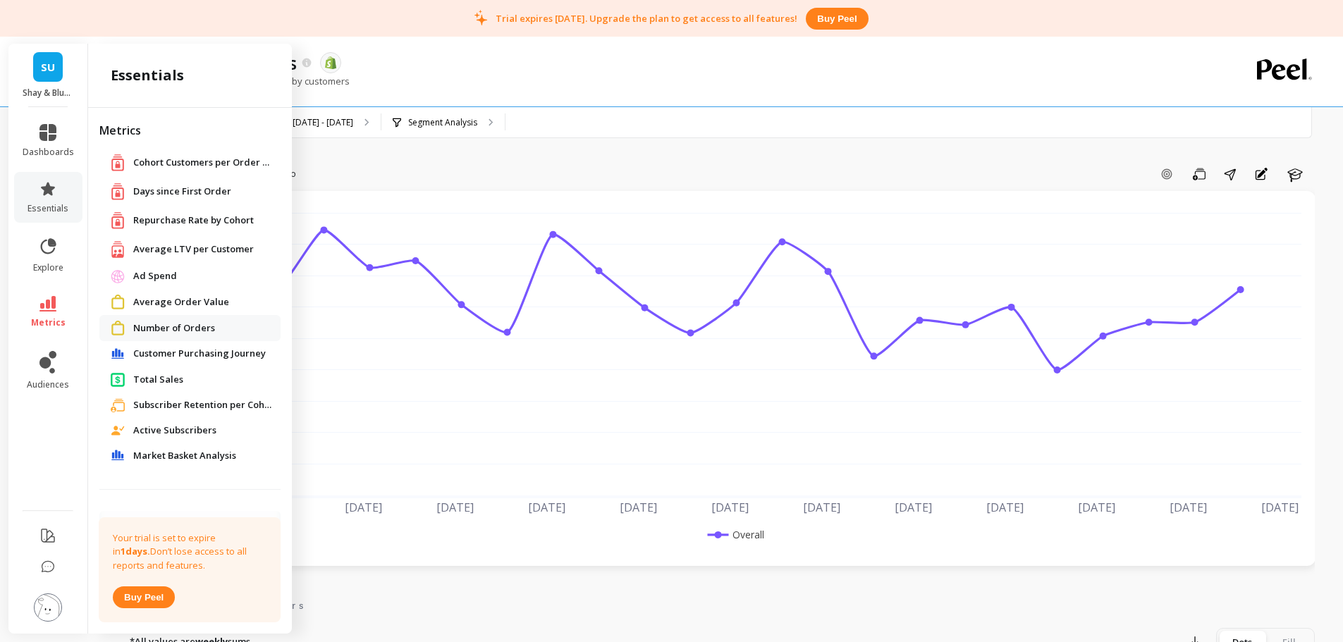
drag, startPoint x: 158, startPoint y: 379, endPoint x: 781, endPoint y: 20, distance: 719.3
click at [159, 379] on span "Total Sales" at bounding box center [158, 380] width 50 height 14
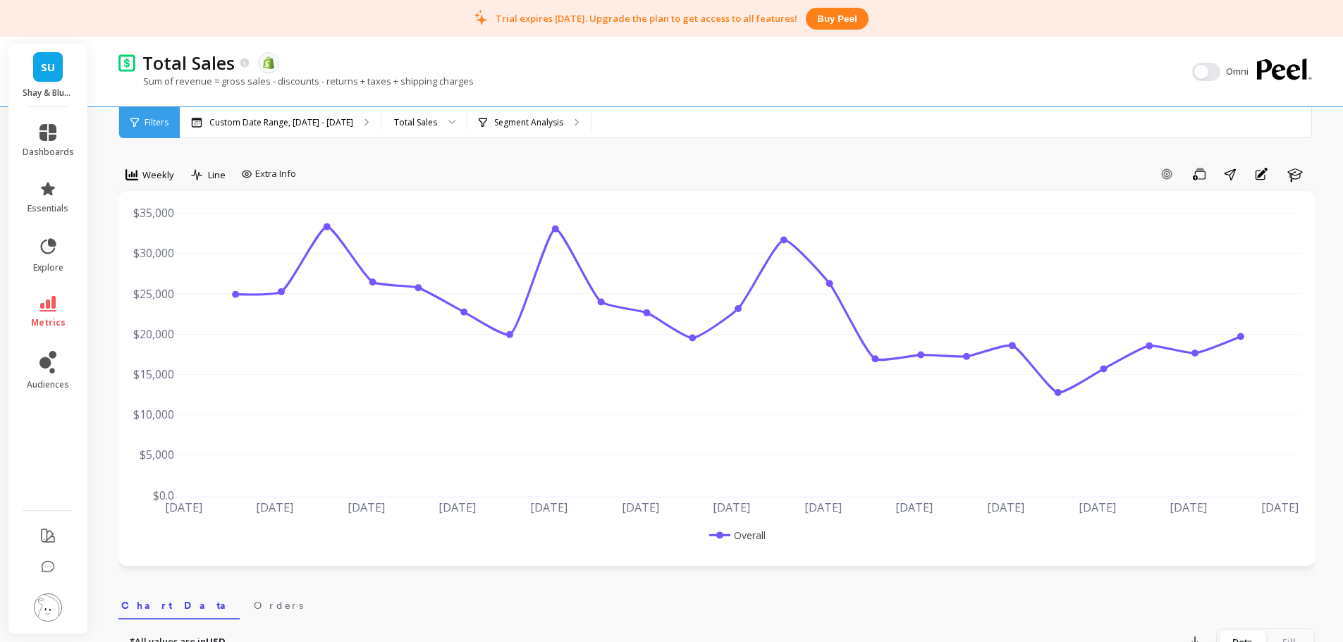
click at [270, 130] on div "Custom Date Range, Apr 1 - Sep 7" at bounding box center [280, 122] width 201 height 31
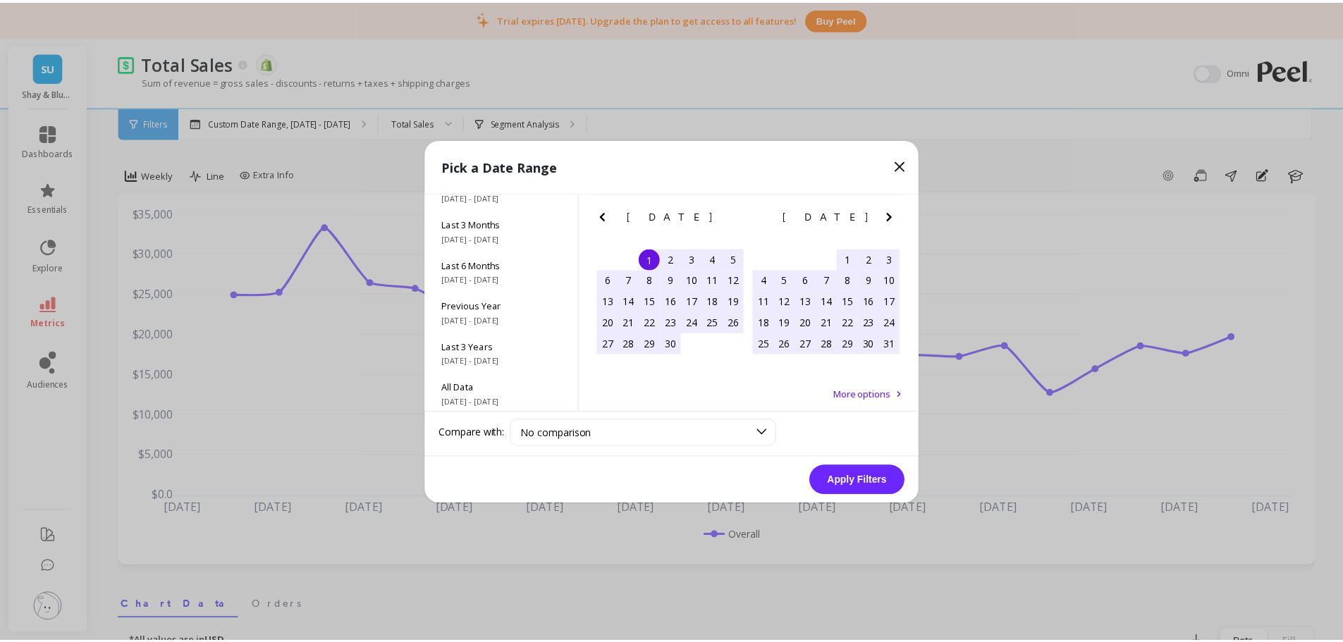
scroll to position [191, 0]
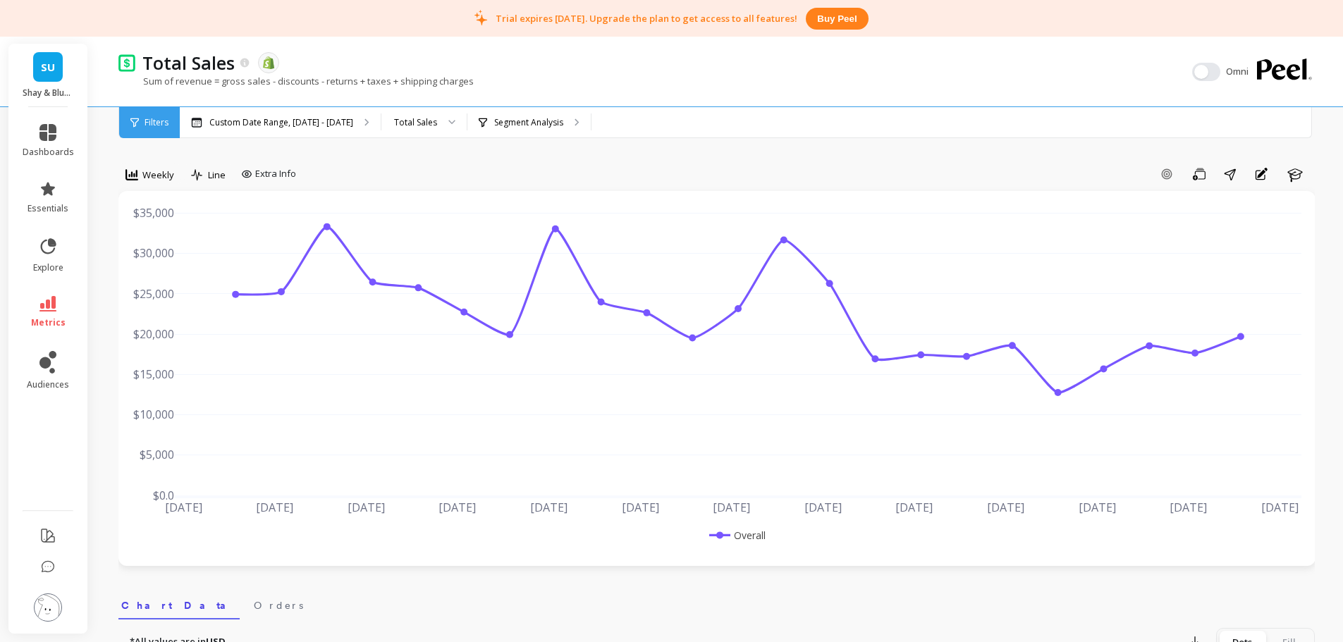
click at [148, 177] on span "Weekly" at bounding box center [158, 175] width 32 height 13
click at [175, 294] on div "Monthly" at bounding box center [170, 287] width 97 height 25
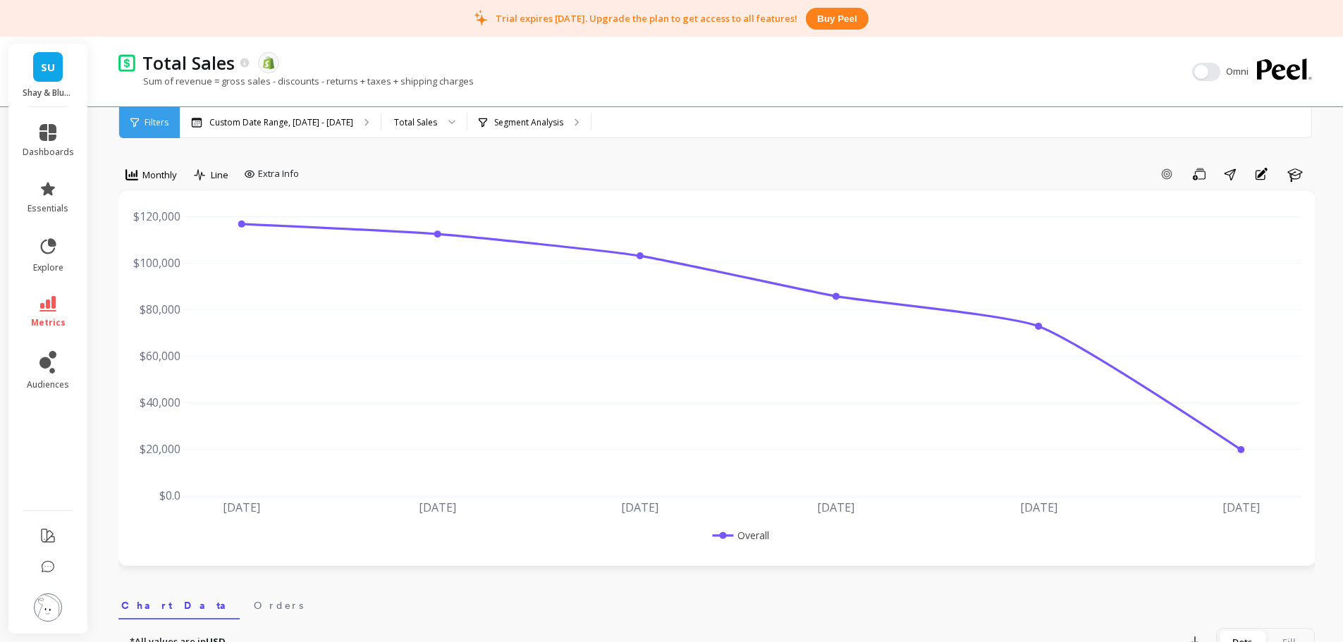
click at [40, 135] on icon at bounding box center [47, 132] width 17 height 17
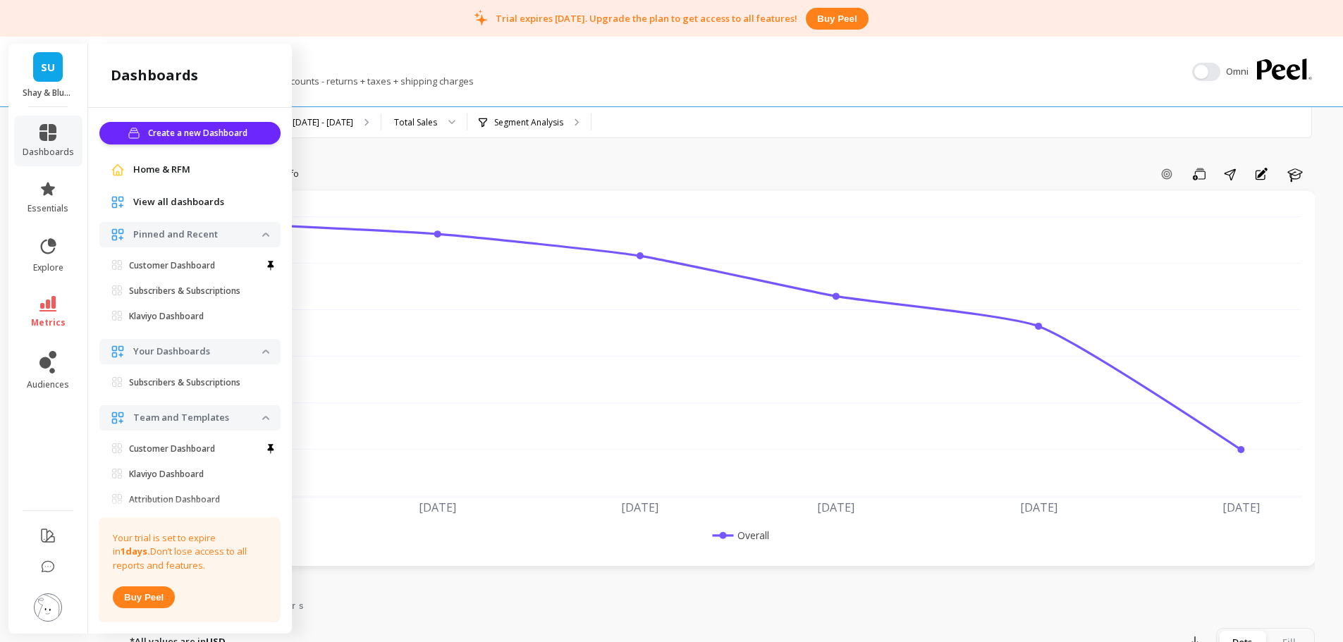
click at [170, 170] on span "Home & RFM" at bounding box center [161, 170] width 57 height 14
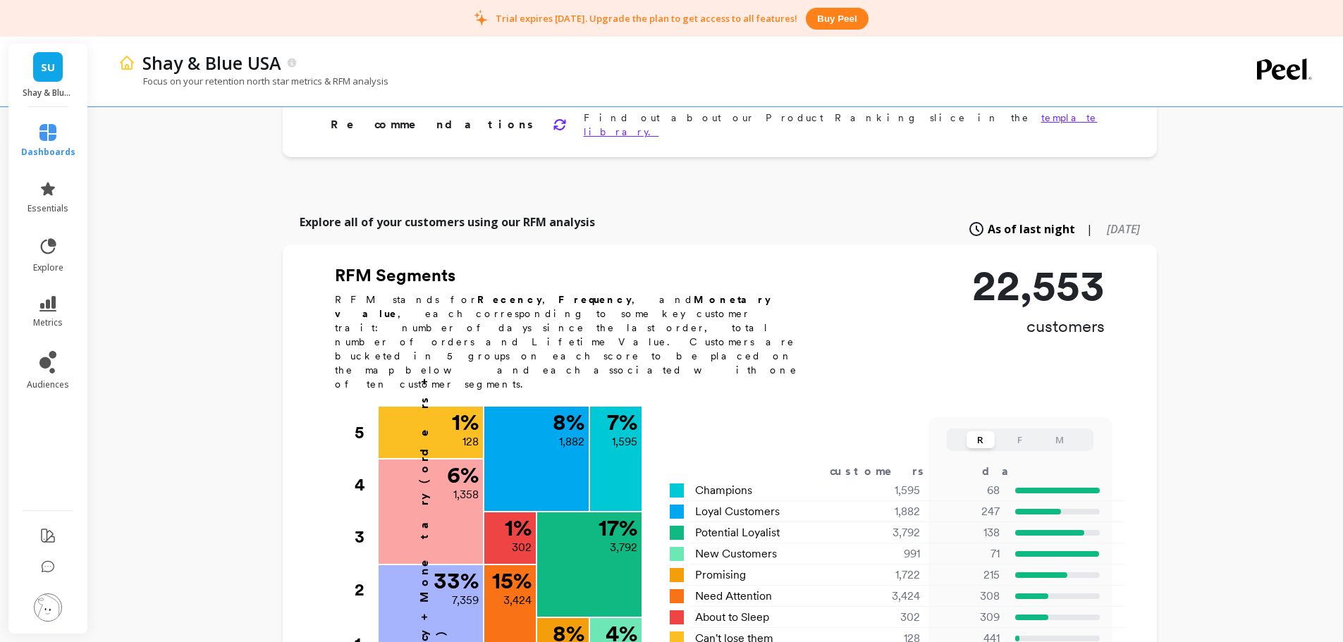
scroll to position [423, 0]
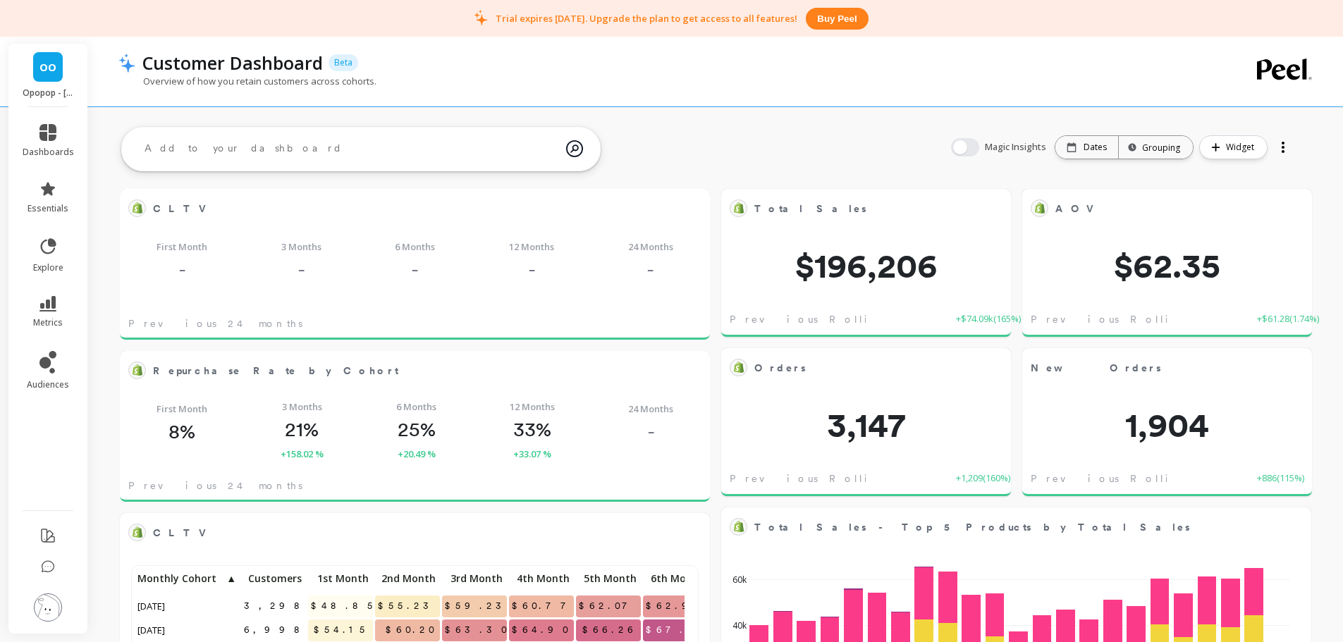
scroll to position [377, 841]
